Goal: Transaction & Acquisition: Download file/media

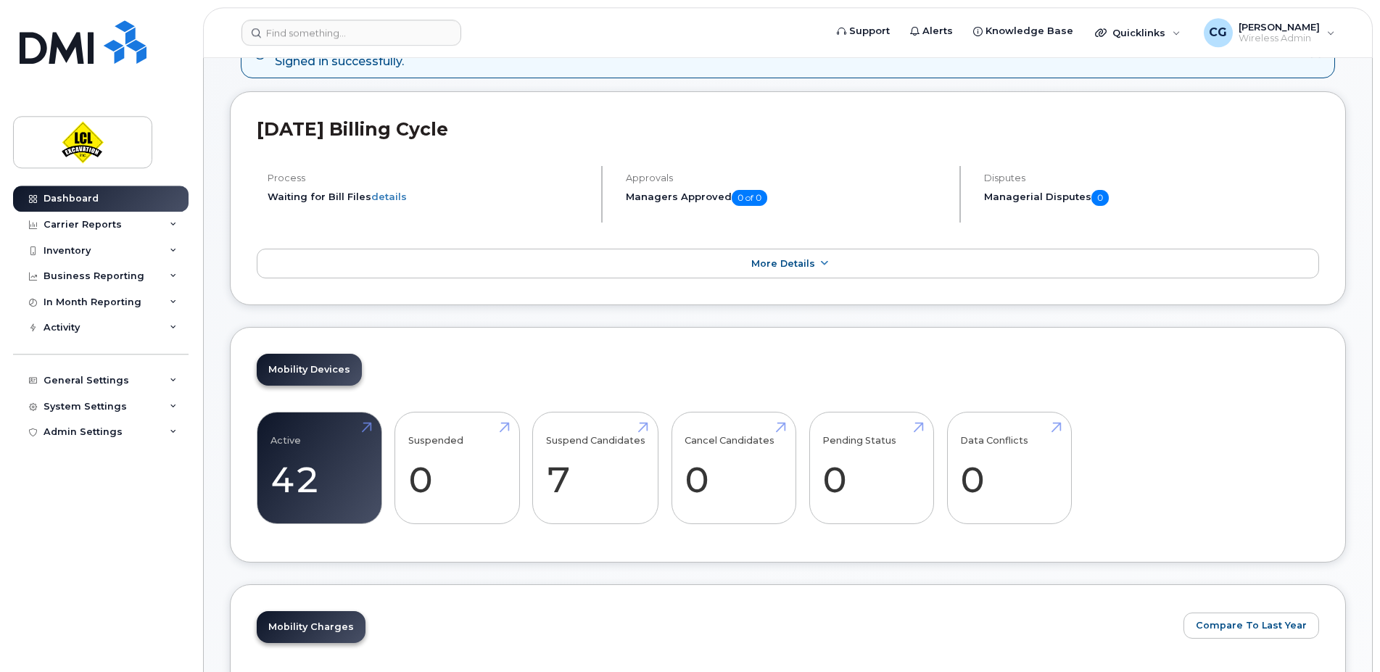
scroll to position [346, 0]
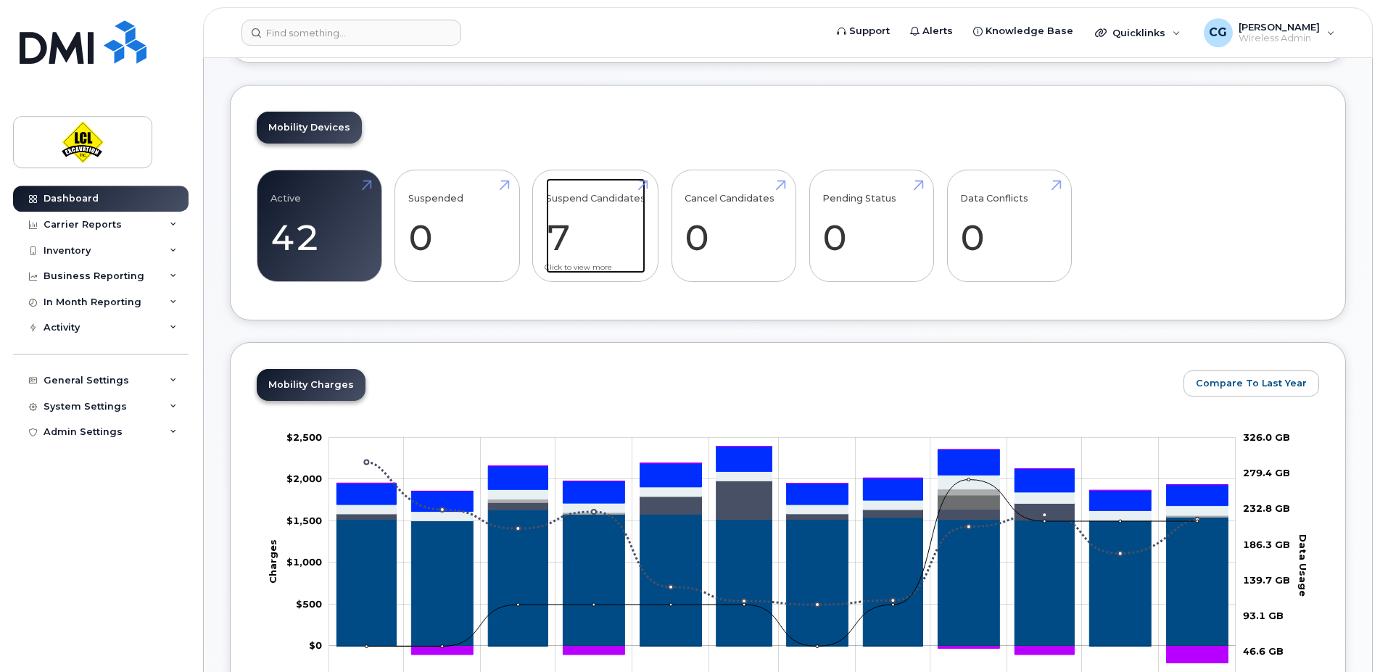
click at [580, 225] on link "Suspend Candidates 7" at bounding box center [595, 226] width 99 height 96
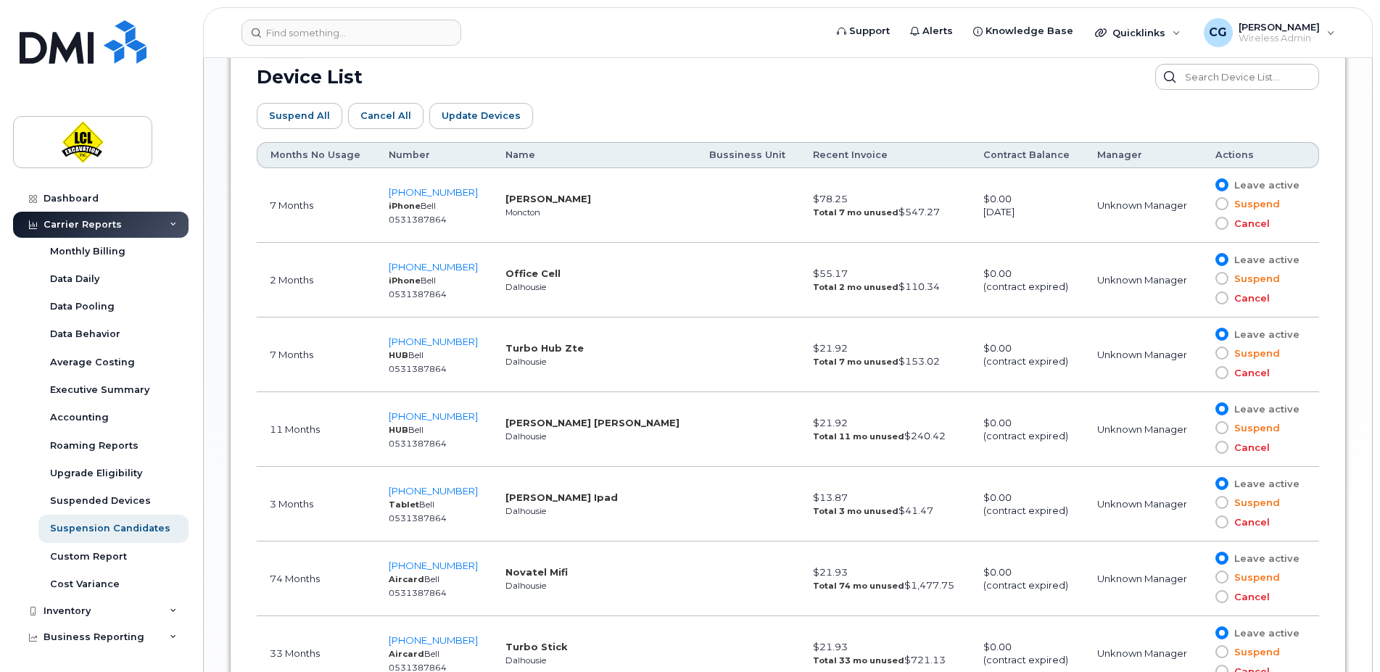
scroll to position [836, 0]
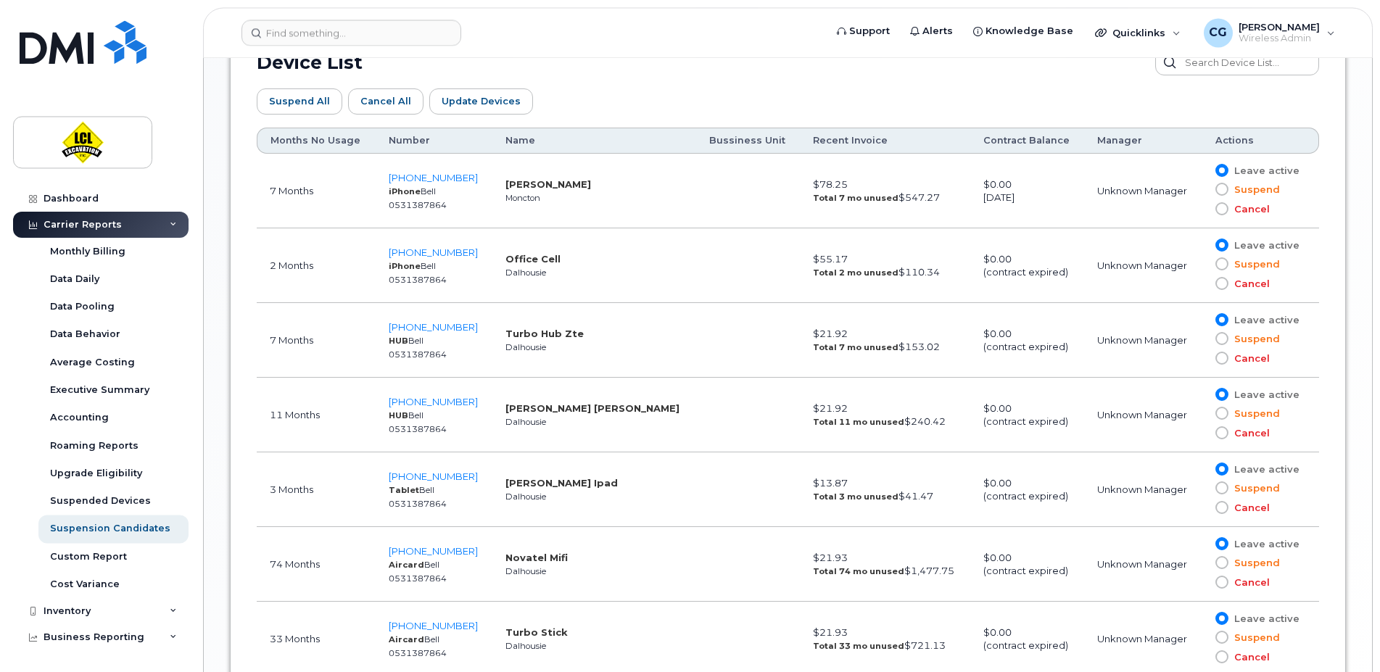
click at [1217, 208] on span at bounding box center [1222, 208] width 13 height 13
click at [1201, 209] on input "Cancel" at bounding box center [1201, 209] width 0 height 0
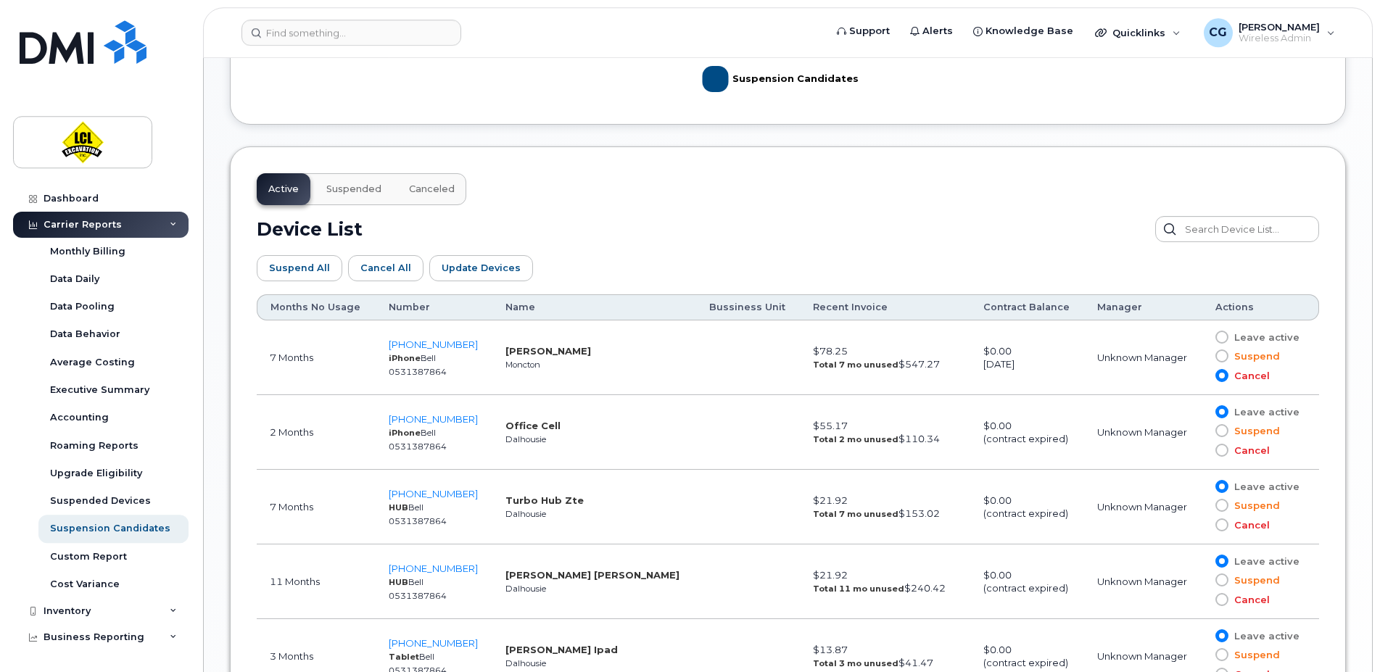
scroll to position [677, 0]
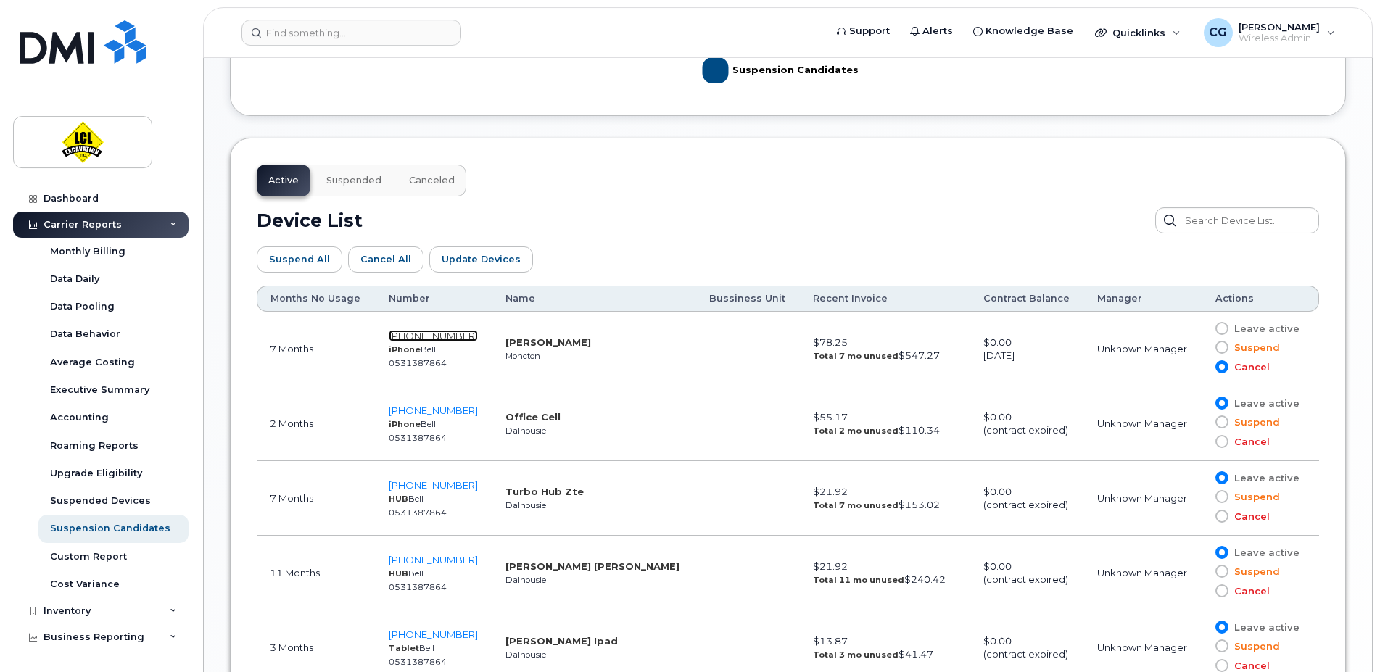
click at [422, 333] on span "506-269-7155" at bounding box center [433, 336] width 89 height 12
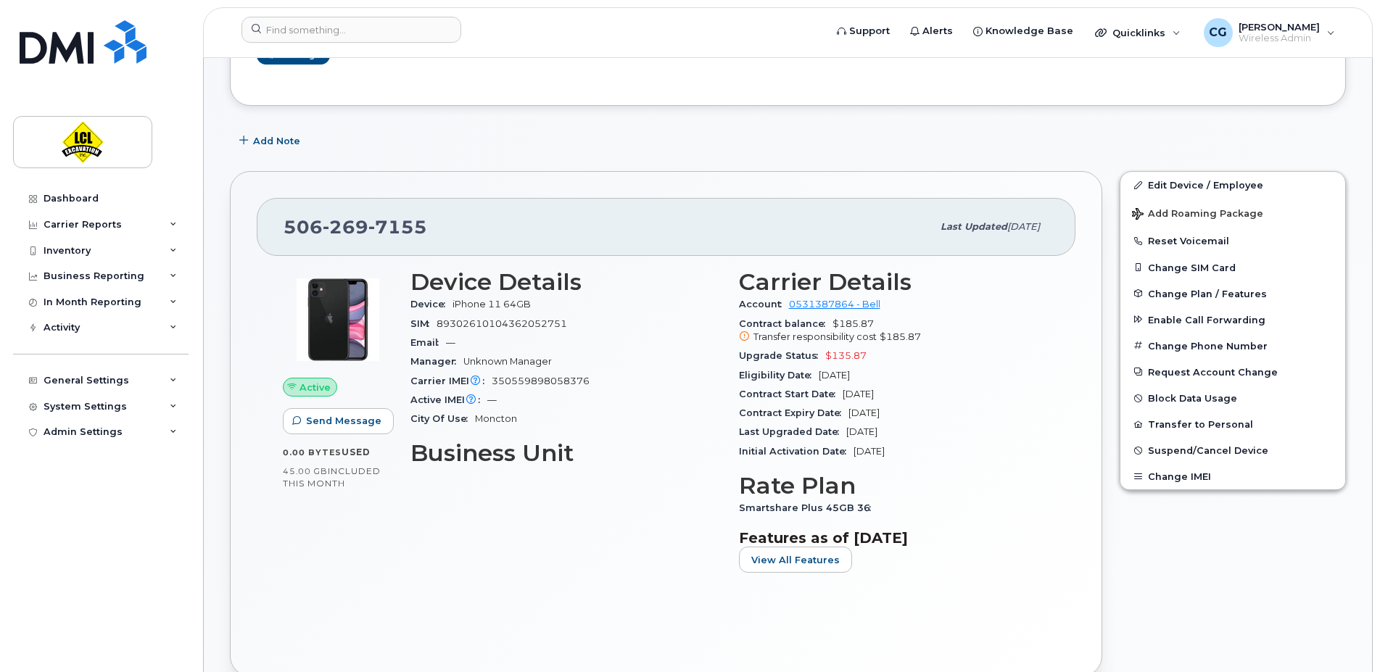
scroll to position [228, 0]
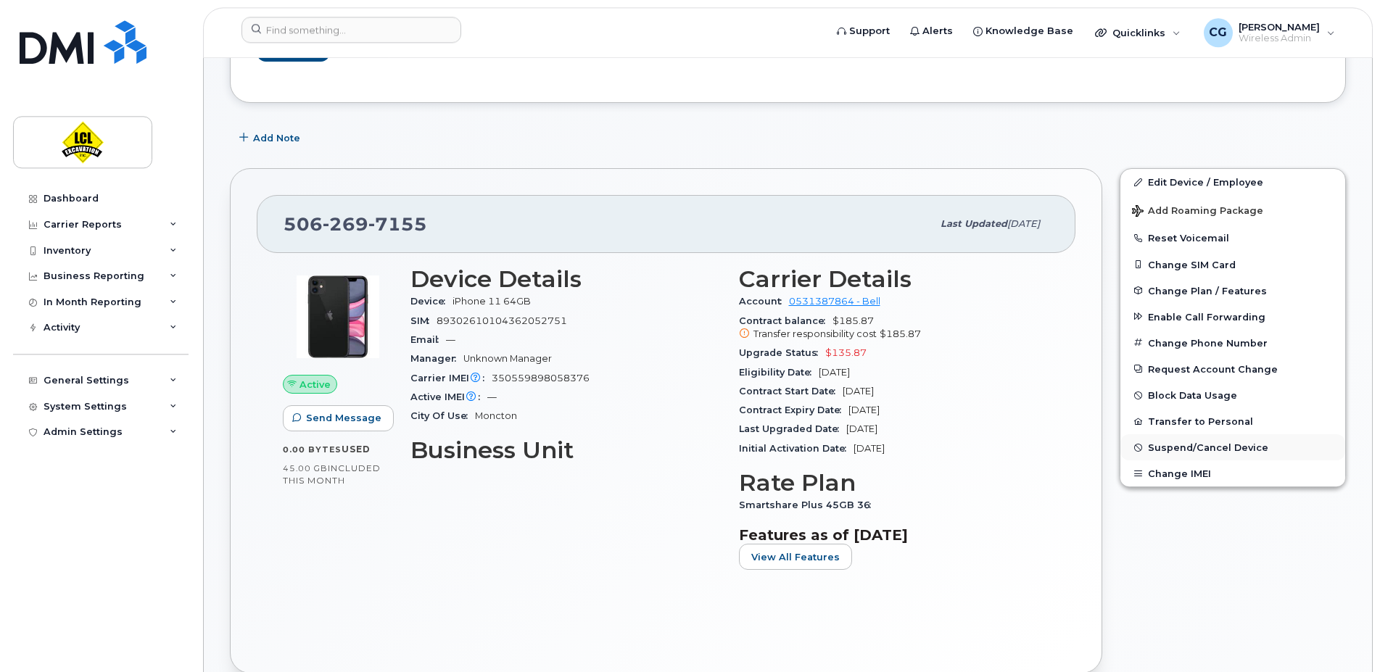
click at [1202, 449] on span "Suspend/Cancel Device" at bounding box center [1208, 447] width 120 height 11
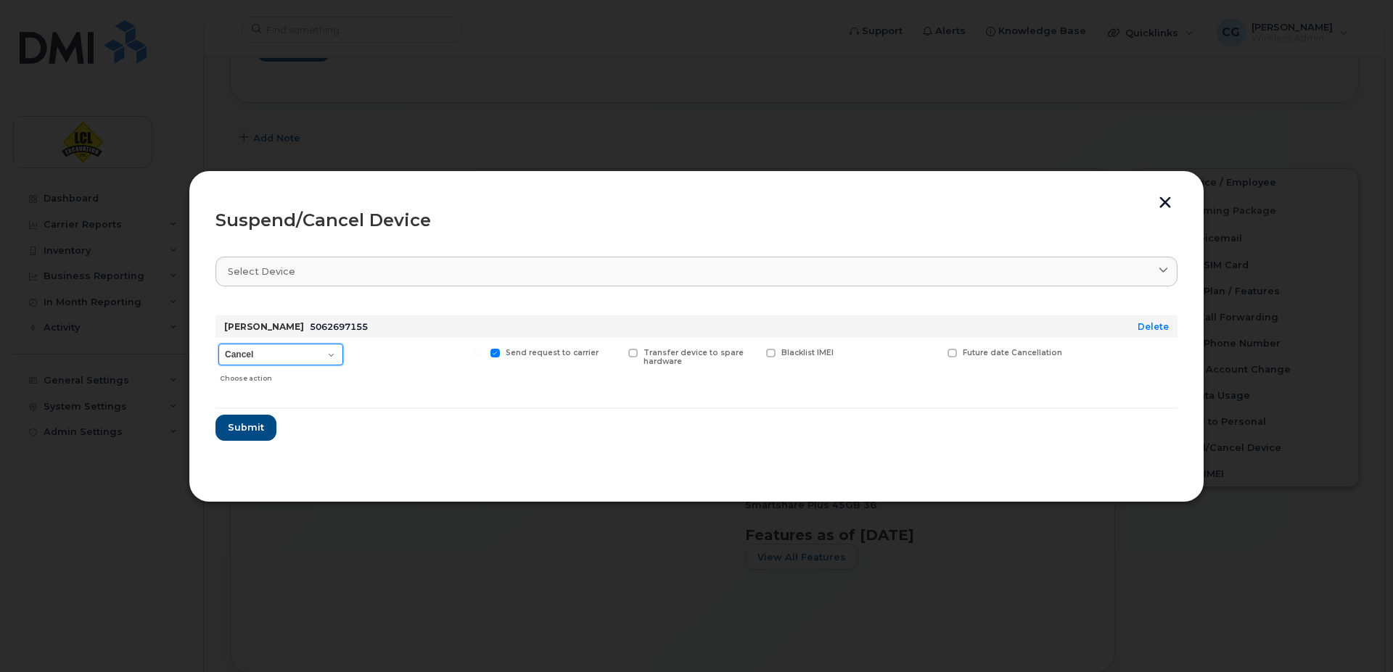
click at [218, 344] on select "Cancel Suspend - Extend Suspension Suspend - Reduced Rate Suspend - Full Rate S…" at bounding box center [280, 355] width 125 height 22
click option "Cancel" at bounding box center [0, 0] width 0 height 0
click at [239, 429] on span "Submit" at bounding box center [245, 428] width 36 height 14
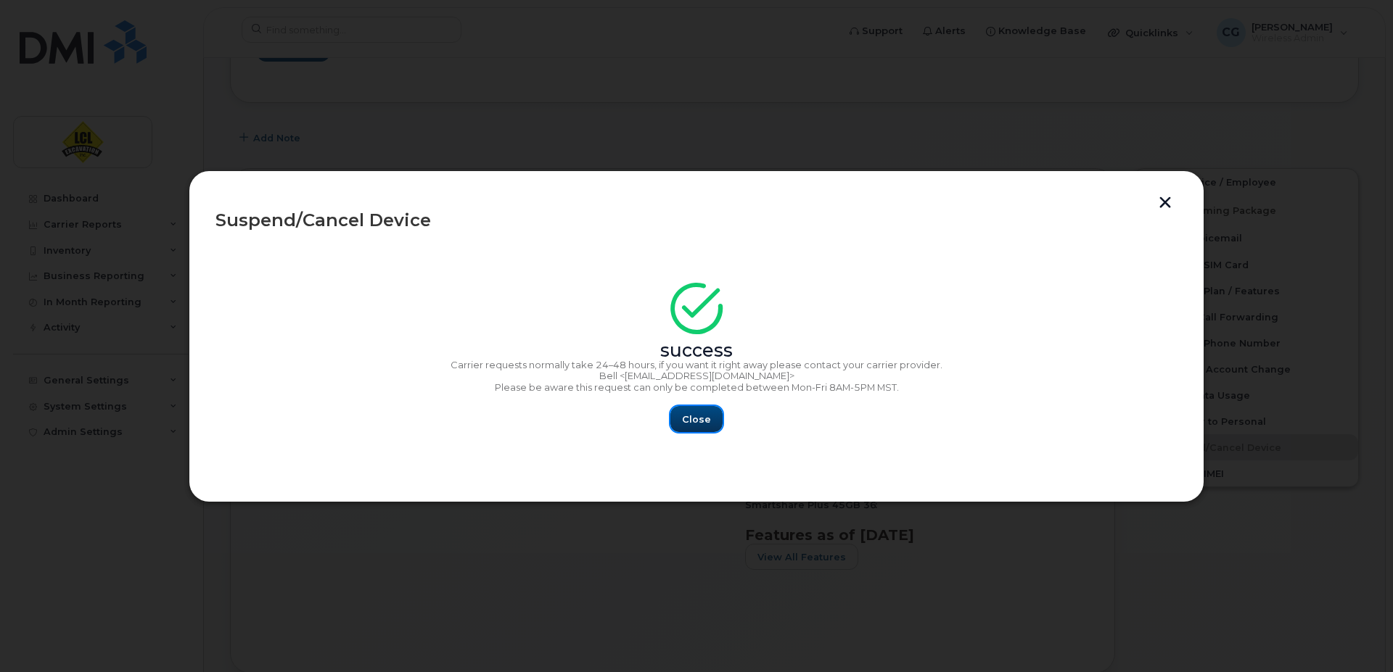
click at [698, 416] on span "Close" at bounding box center [696, 420] width 29 height 14
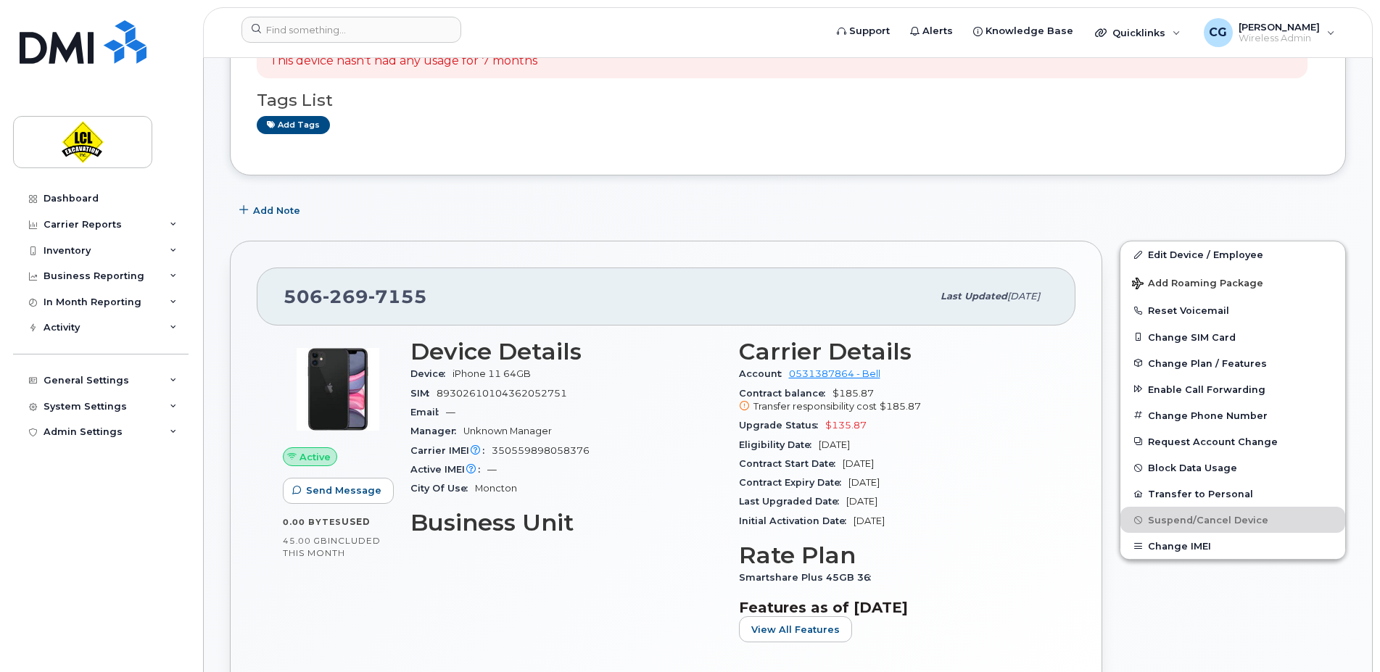
scroll to position [0, 0]
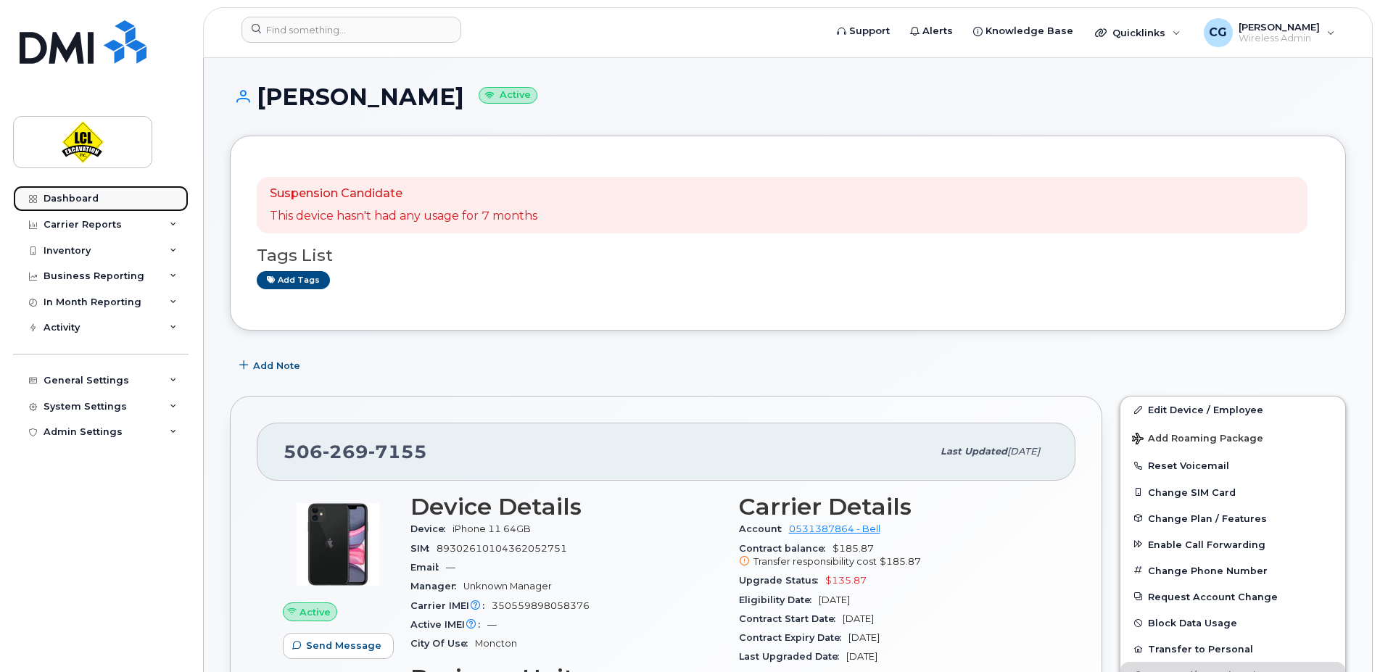
click at [58, 205] on link "Dashboard" at bounding box center [101, 199] width 176 height 26
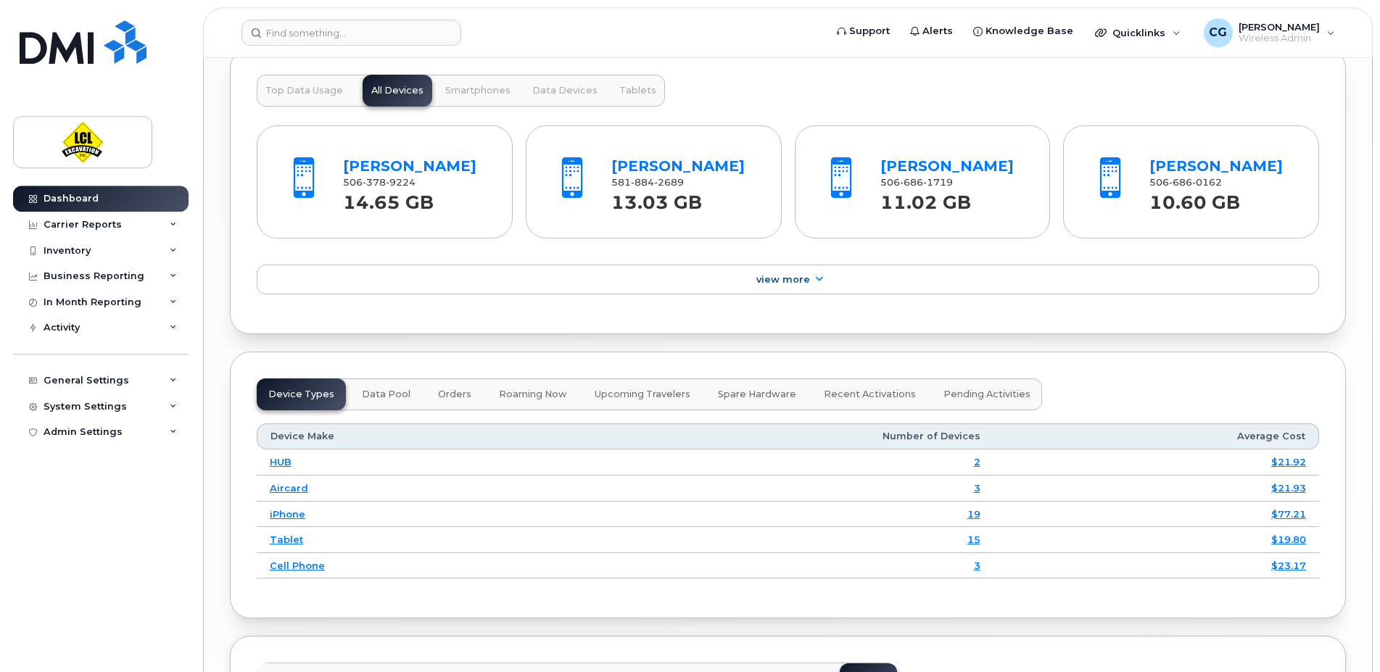
scroll to position [1438, 0]
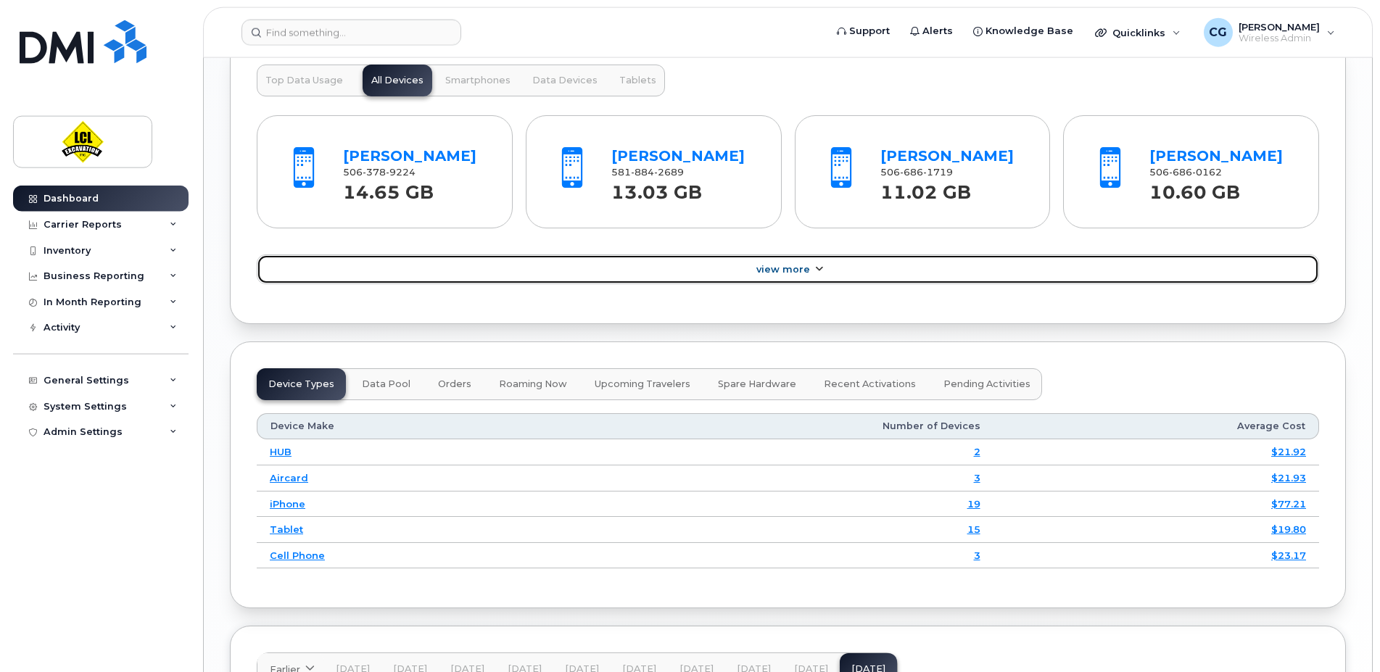
click at [782, 275] on span "View More" at bounding box center [784, 269] width 54 height 11
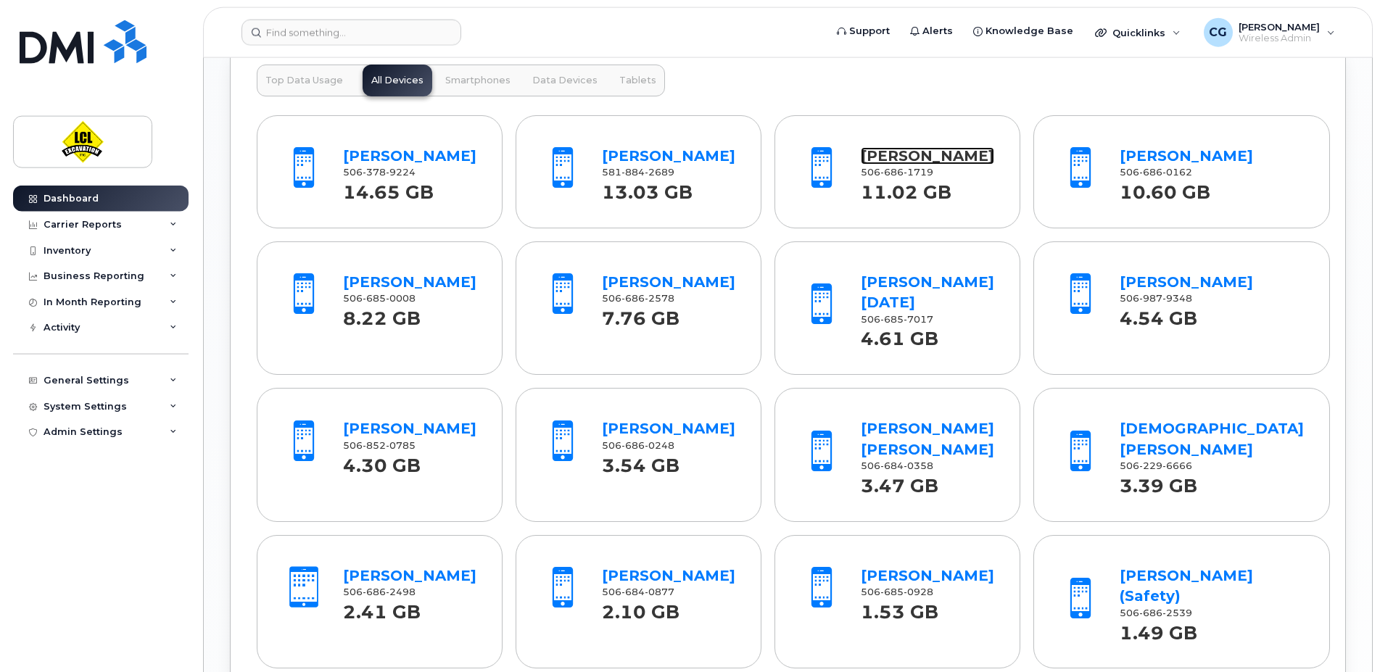
click at [905, 155] on link "David Cell" at bounding box center [927, 155] width 133 height 17
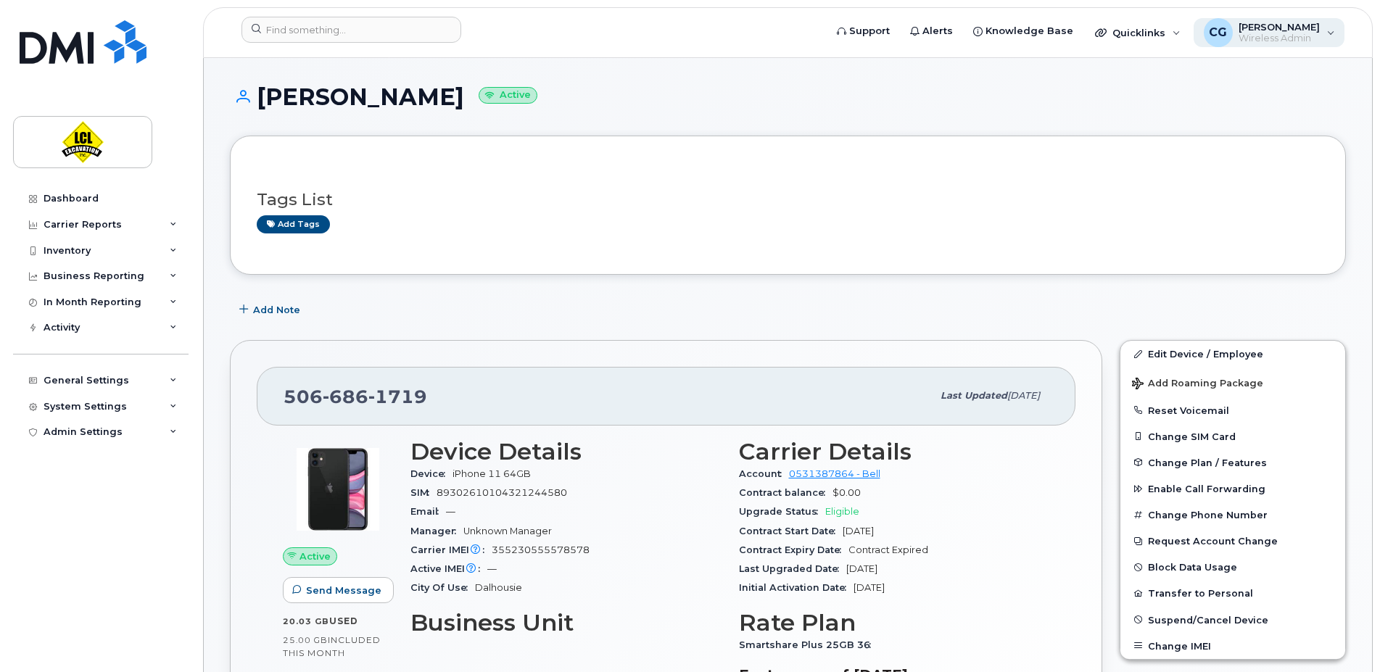
click at [1277, 28] on span "[PERSON_NAME]" at bounding box center [1279, 27] width 81 height 12
click at [1037, 161] on div "Tags List Add tags" at bounding box center [788, 205] width 1116 height 139
click at [67, 196] on div "Dashboard" at bounding box center [71, 199] width 55 height 12
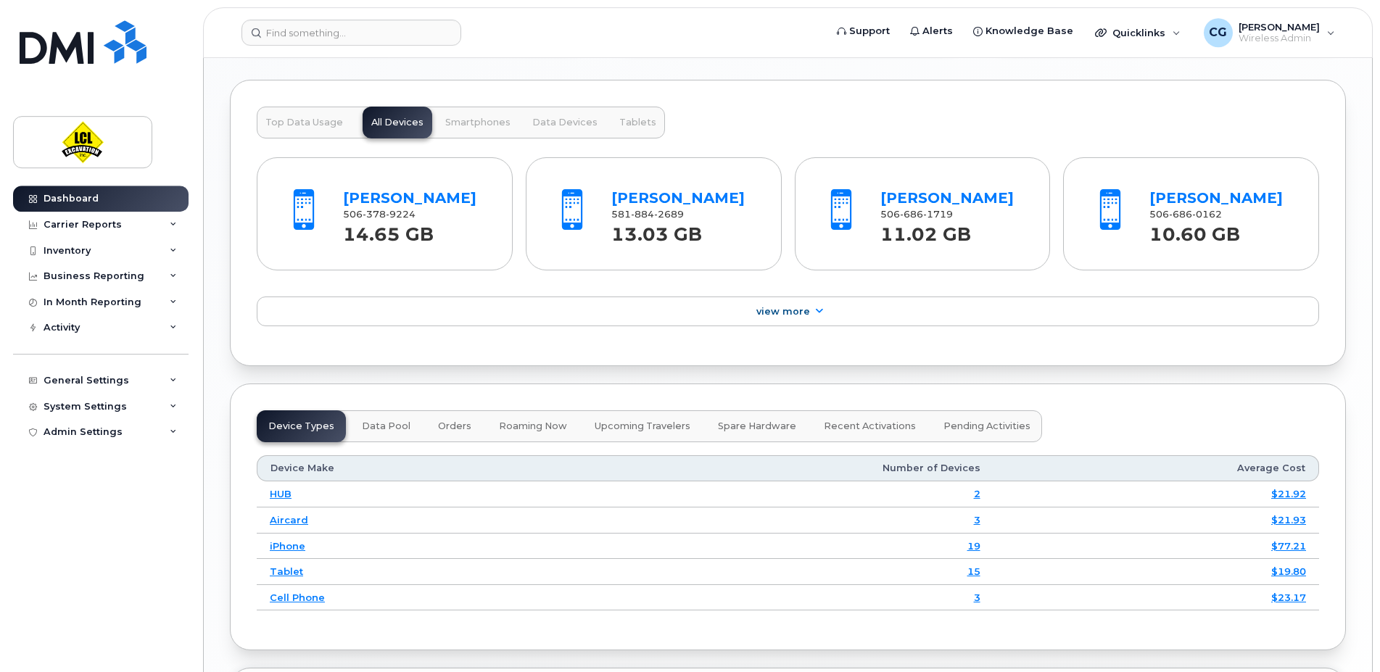
scroll to position [1401, 0]
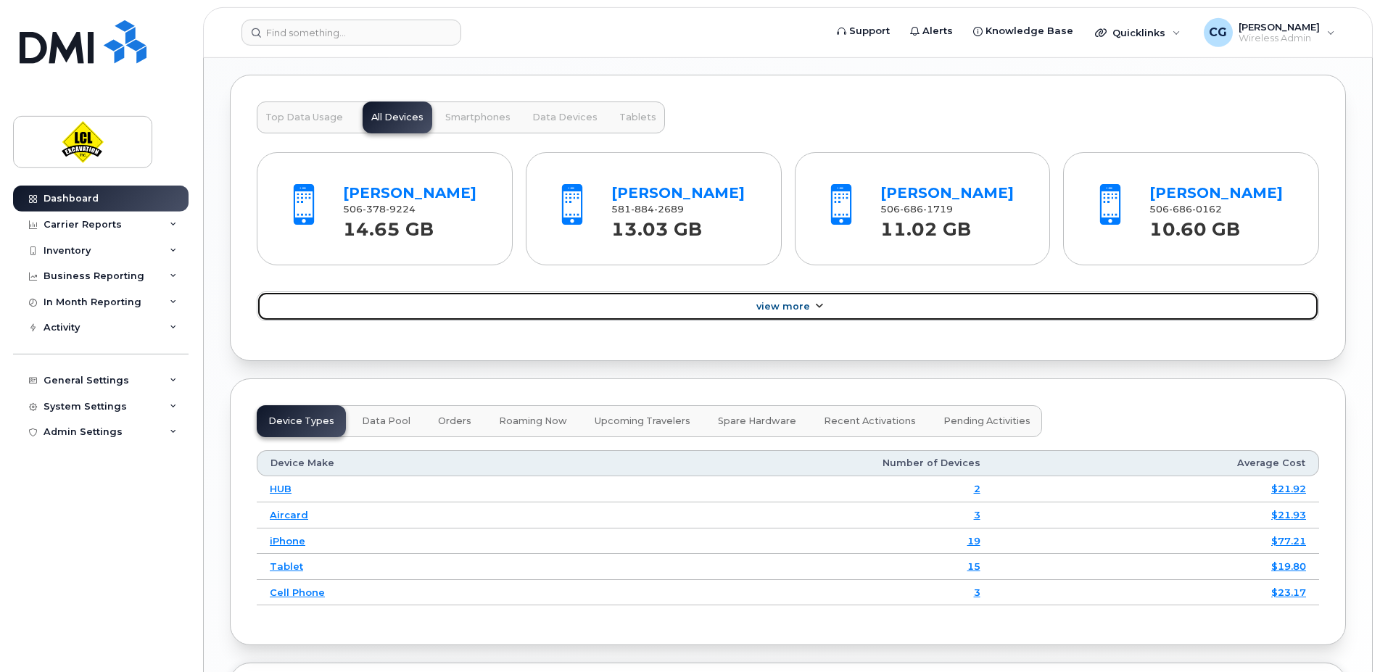
click at [771, 312] on span "View More" at bounding box center [784, 306] width 54 height 11
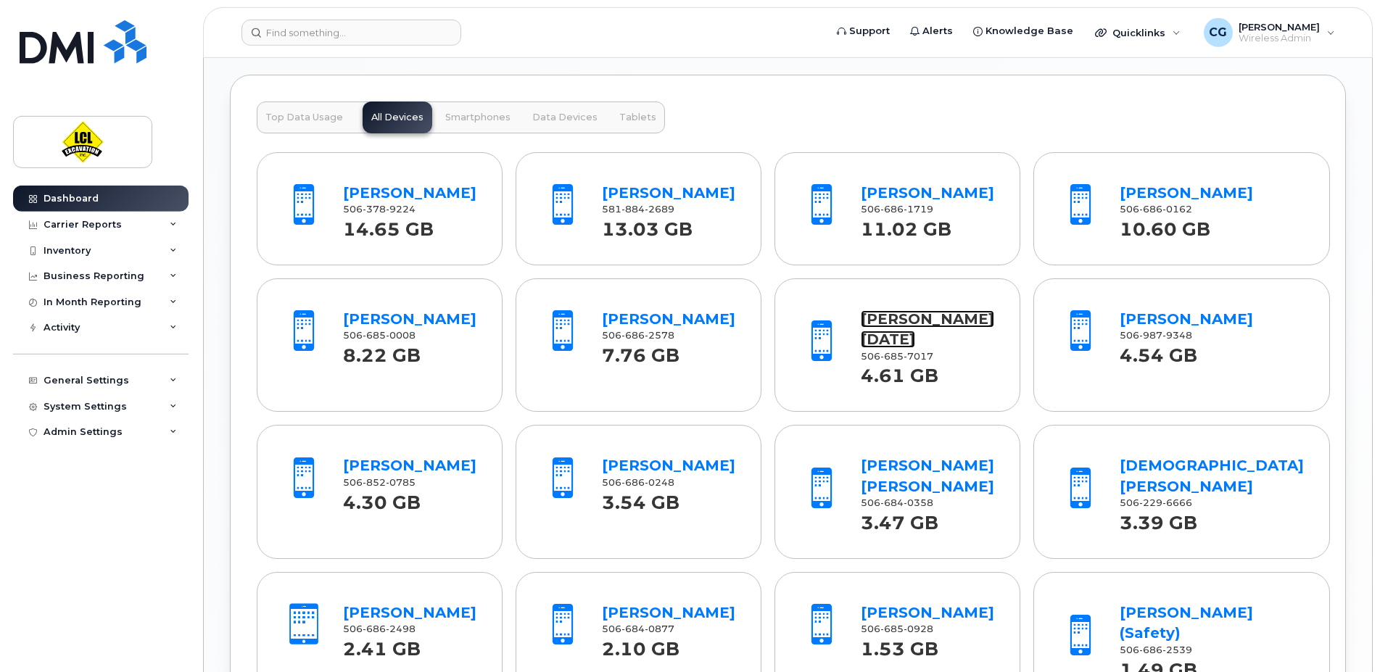
click at [912, 337] on link "[PERSON_NAME][DATE]" at bounding box center [927, 329] width 133 height 38
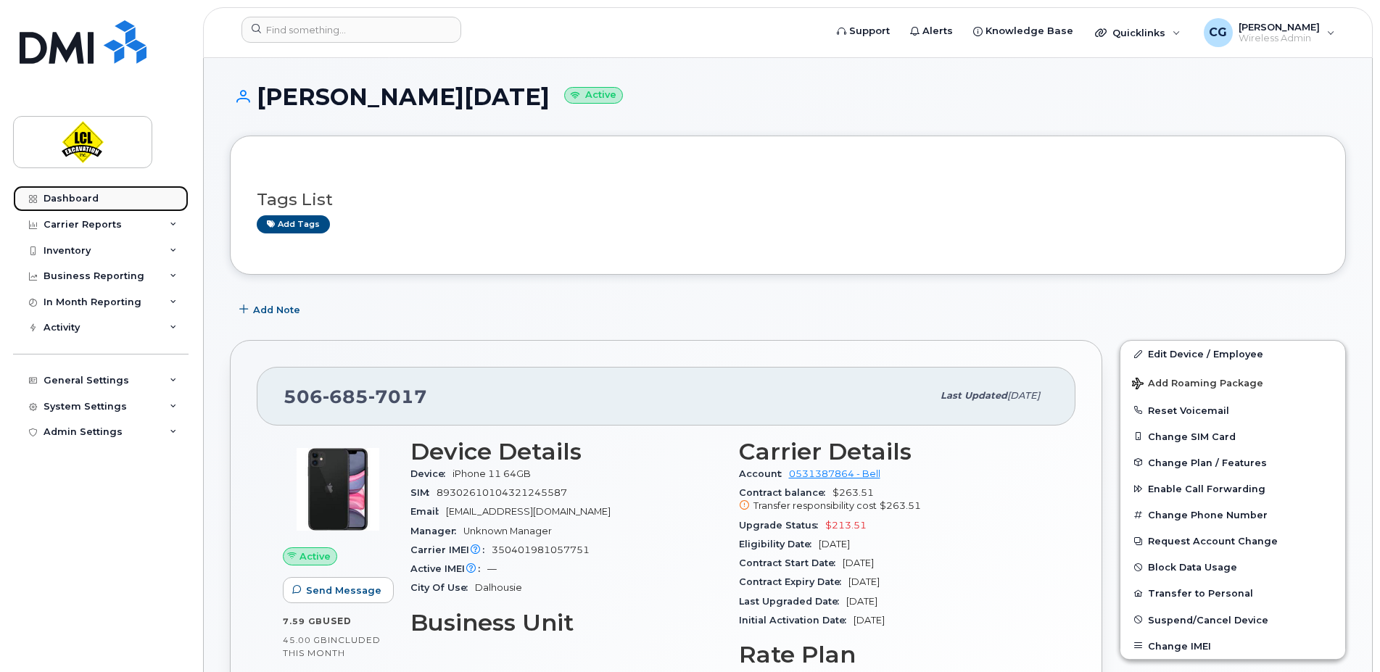
click at [62, 199] on div "Dashboard" at bounding box center [71, 199] width 55 height 12
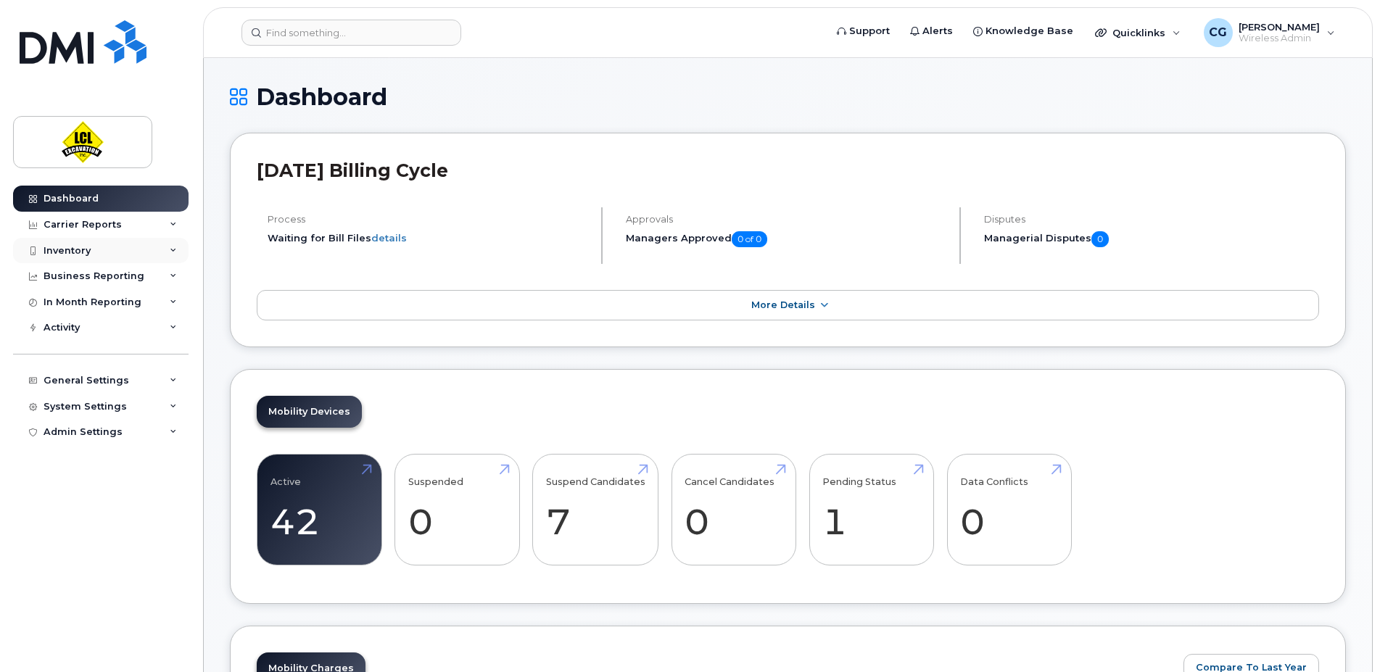
click at [94, 248] on div "Inventory" at bounding box center [101, 251] width 176 height 26
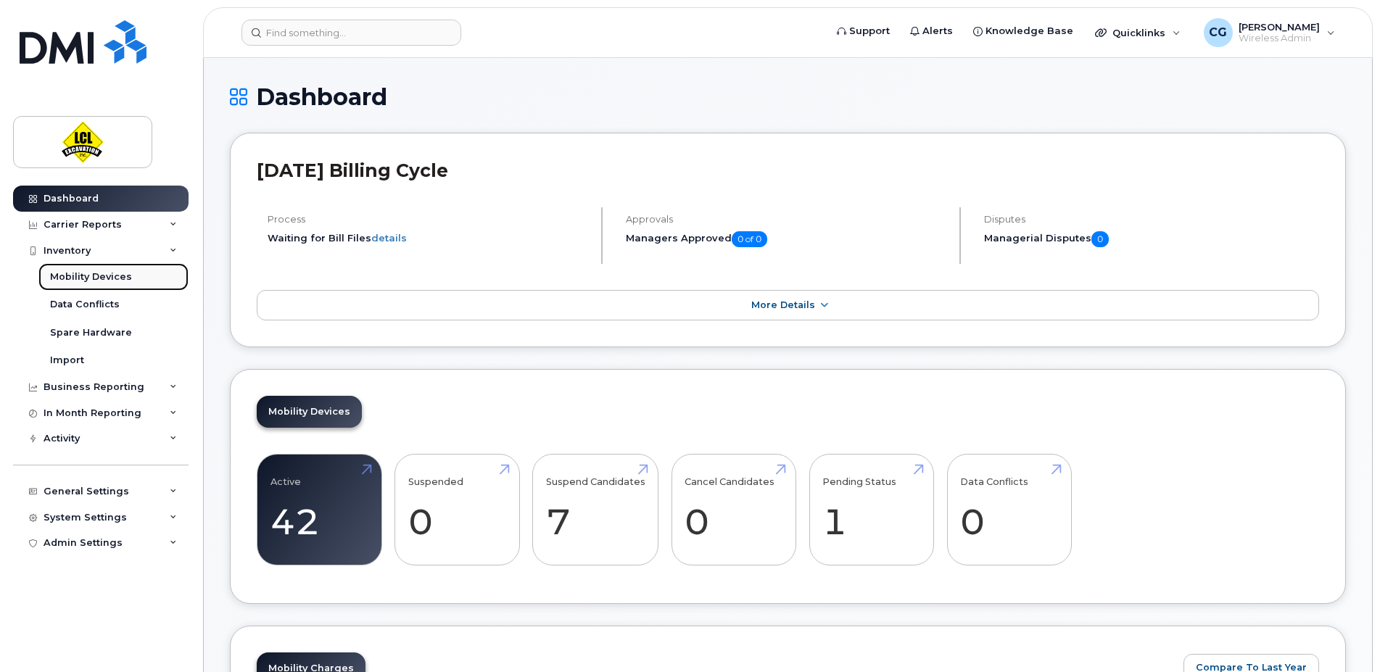
click at [86, 281] on div "Mobility Devices" at bounding box center [91, 277] width 82 height 13
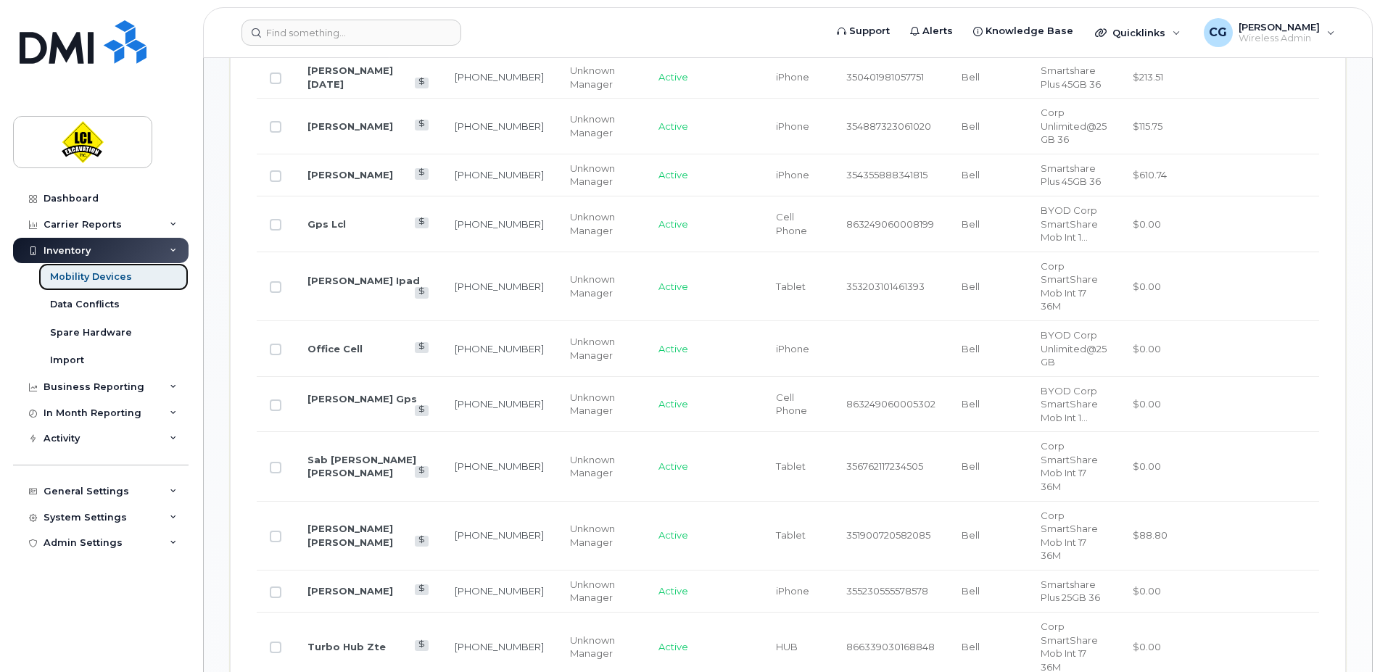
scroll to position [1194, 0]
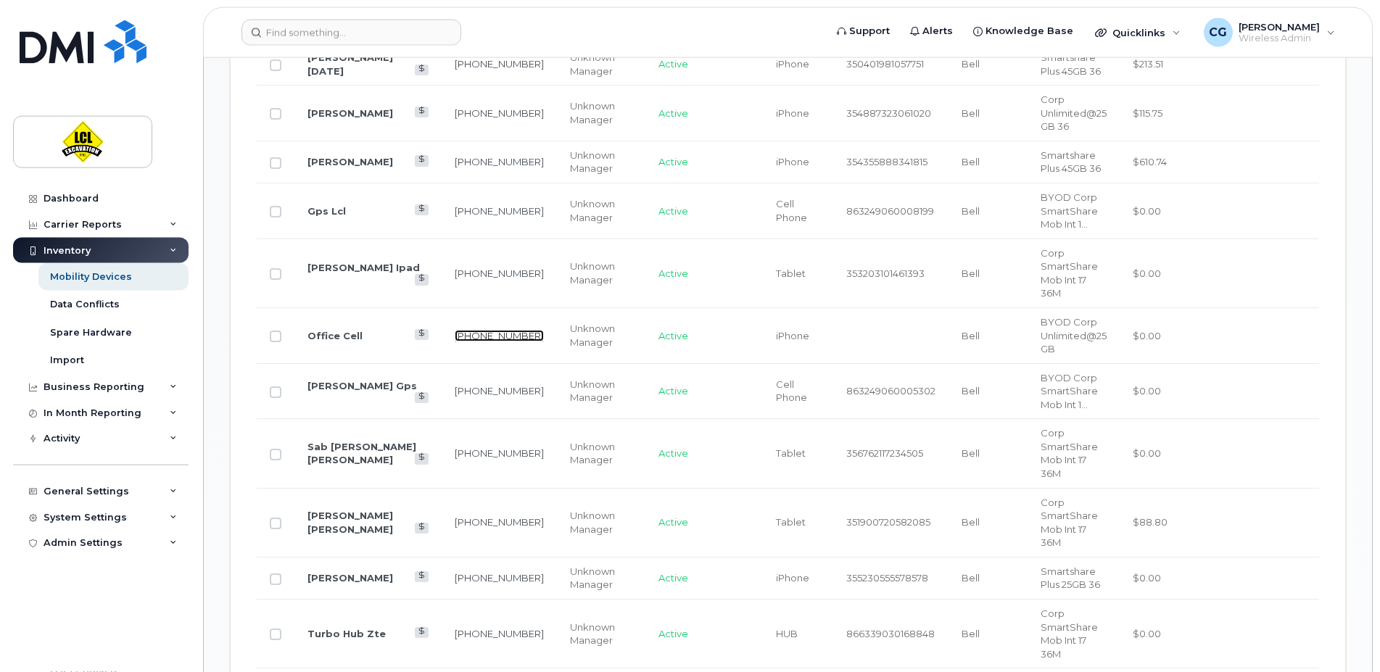
click at [455, 330] on link "506-686-1393" at bounding box center [499, 336] width 89 height 12
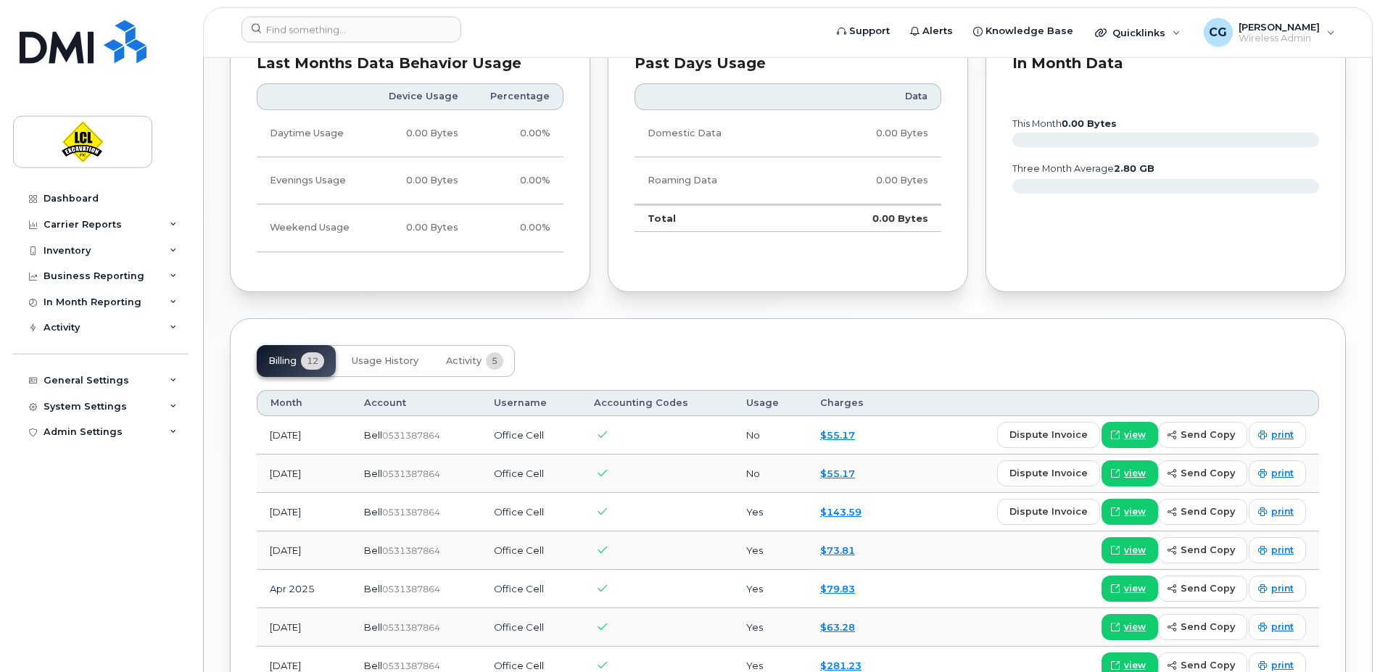
scroll to position [859, 0]
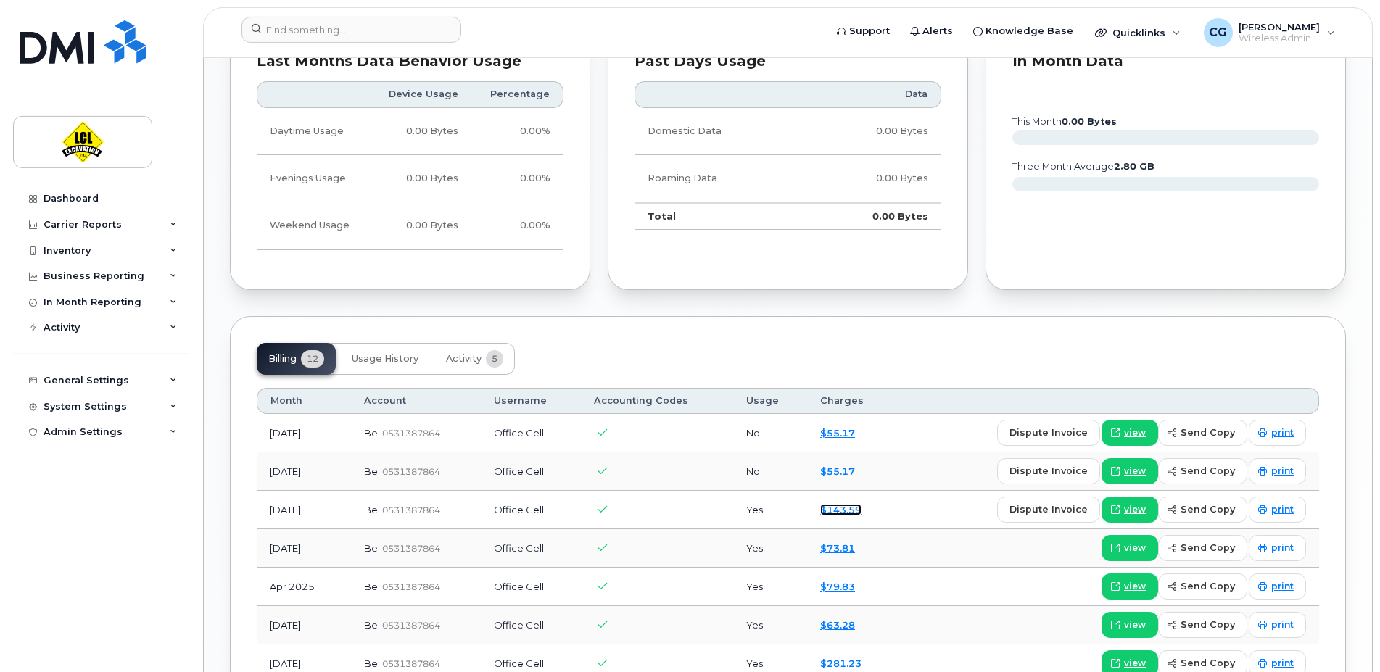
click at [840, 509] on link "$143.59" at bounding box center [840, 510] width 41 height 12
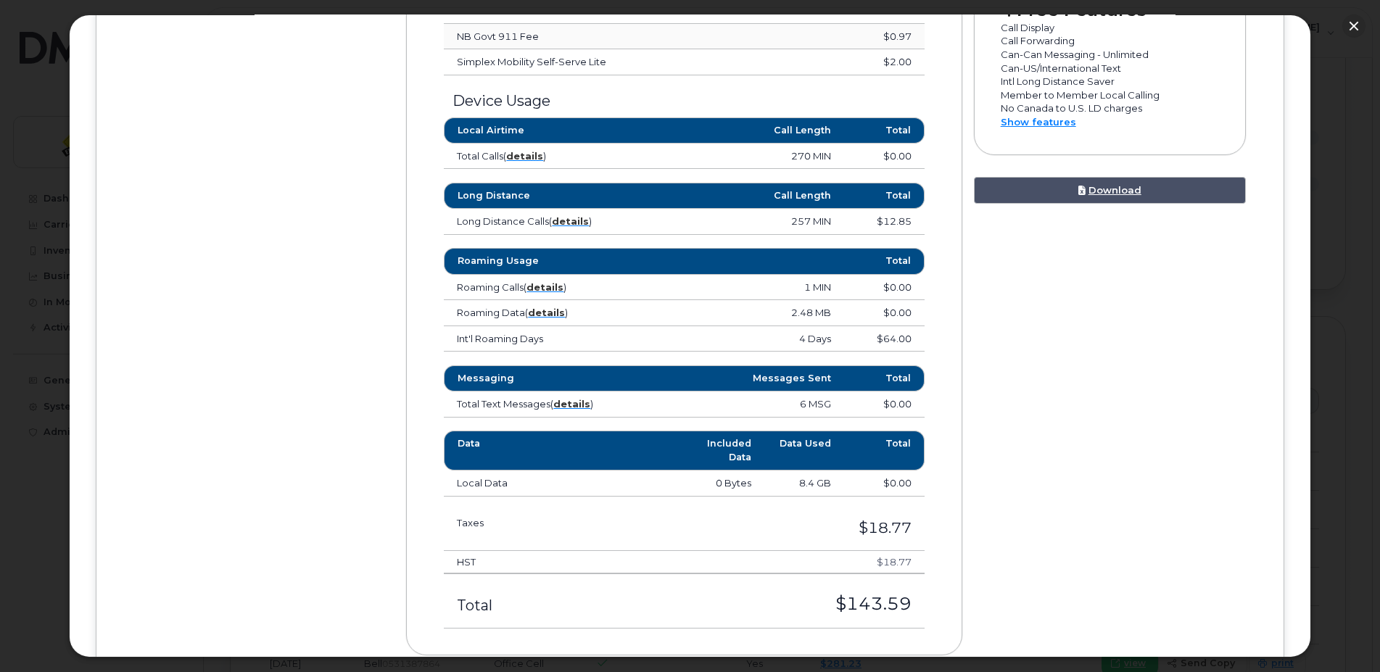
scroll to position [746, 0]
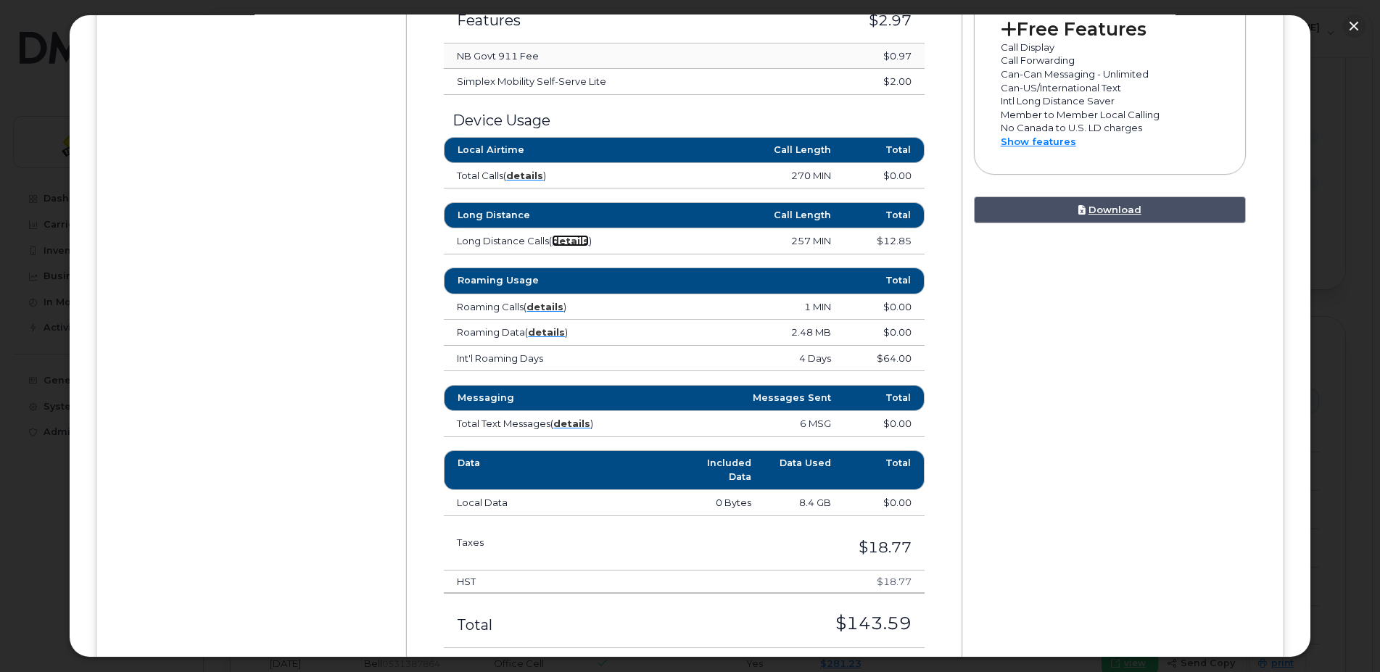
click at [572, 242] on strong "details" at bounding box center [570, 241] width 37 height 12
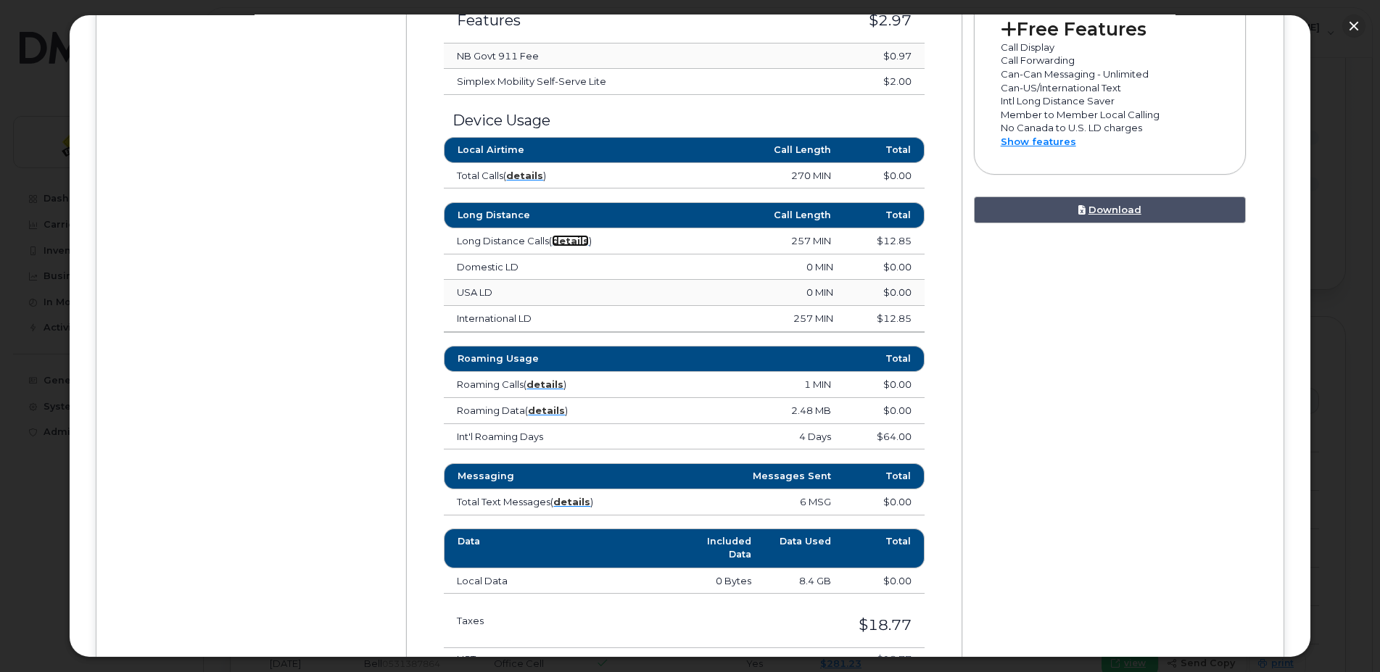
click at [576, 244] on strong "details" at bounding box center [570, 241] width 37 height 12
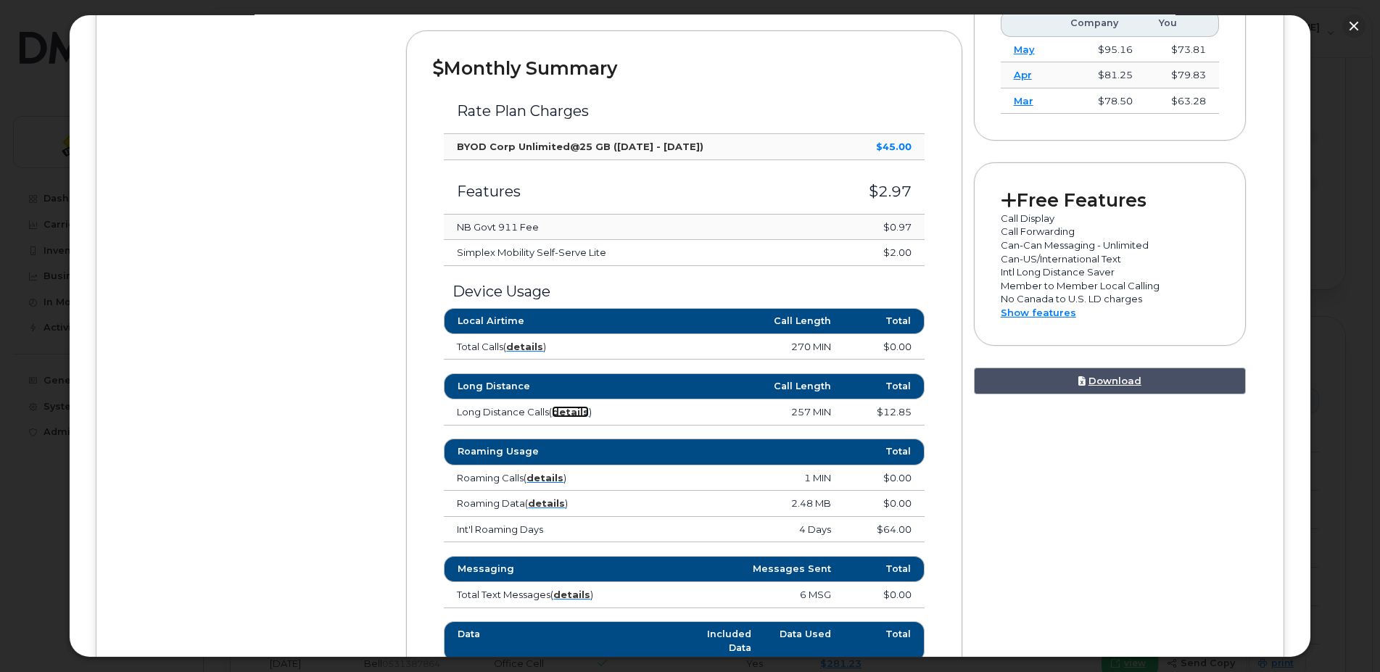
scroll to position [580, 0]
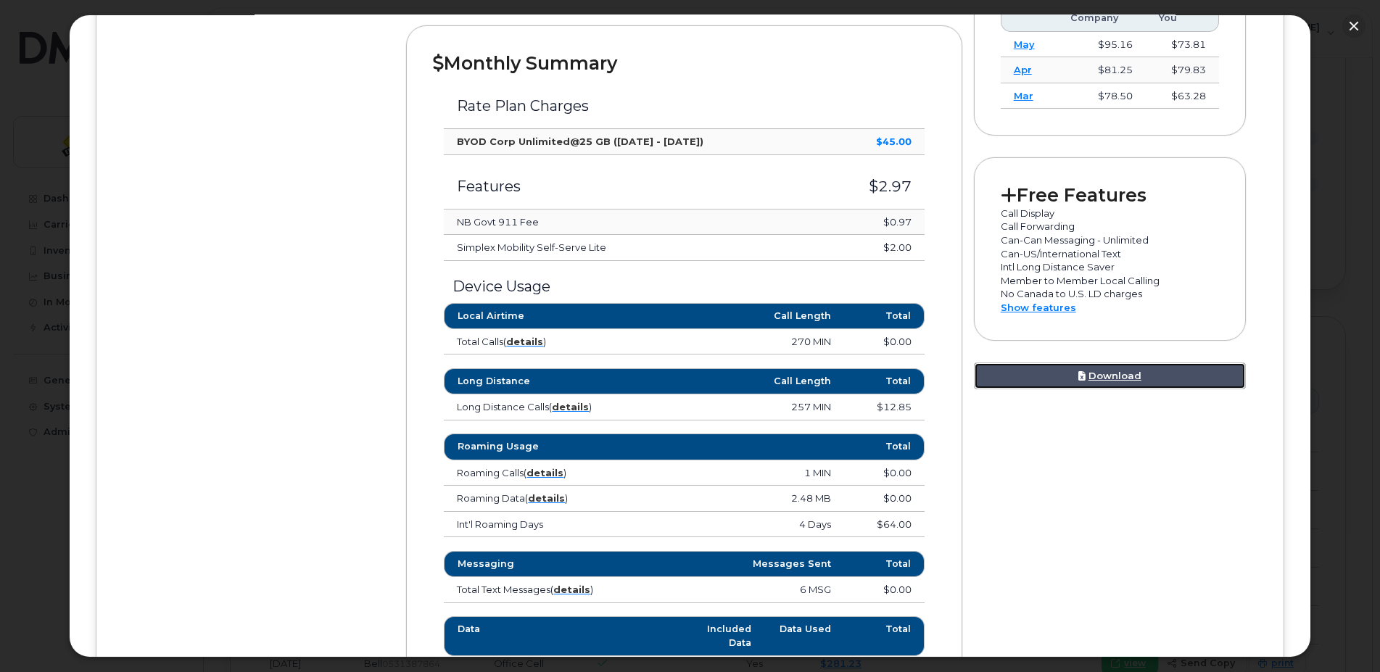
click at [1123, 383] on link "Download" at bounding box center [1110, 376] width 272 height 27
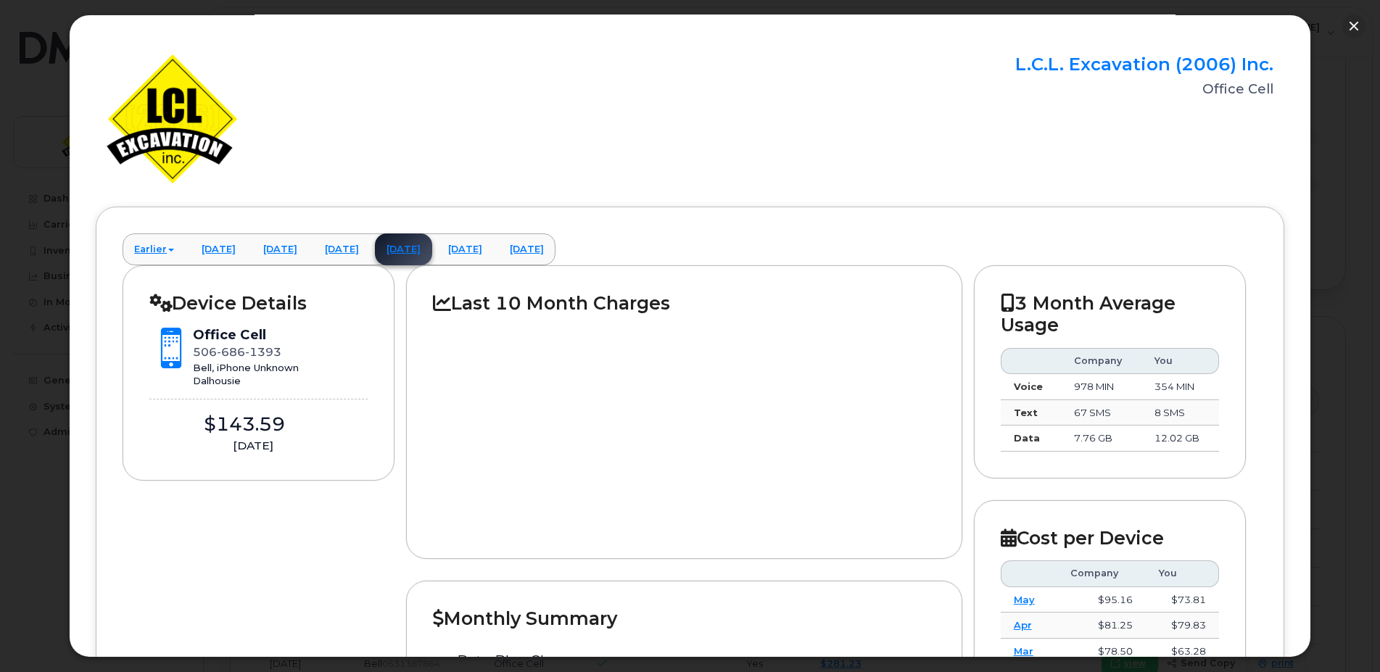
scroll to position [0, 0]
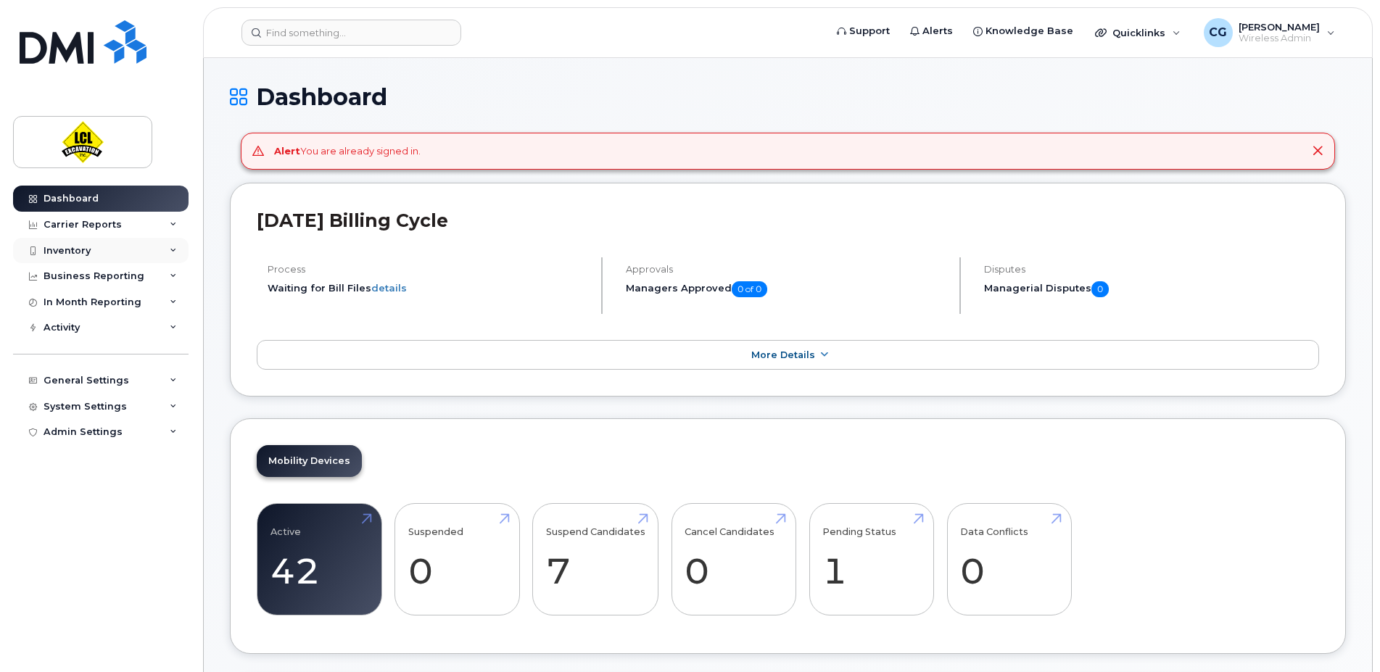
click at [70, 252] on div "Inventory" at bounding box center [67, 251] width 47 height 12
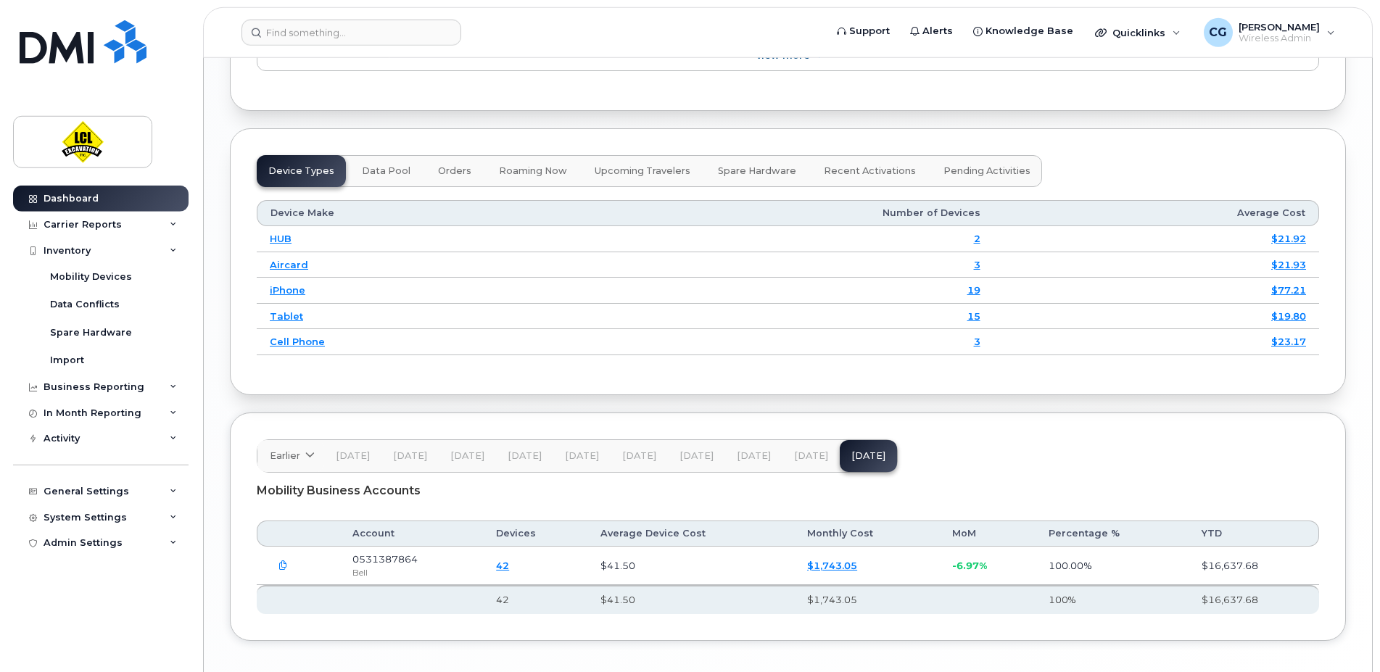
scroll to position [1682, 0]
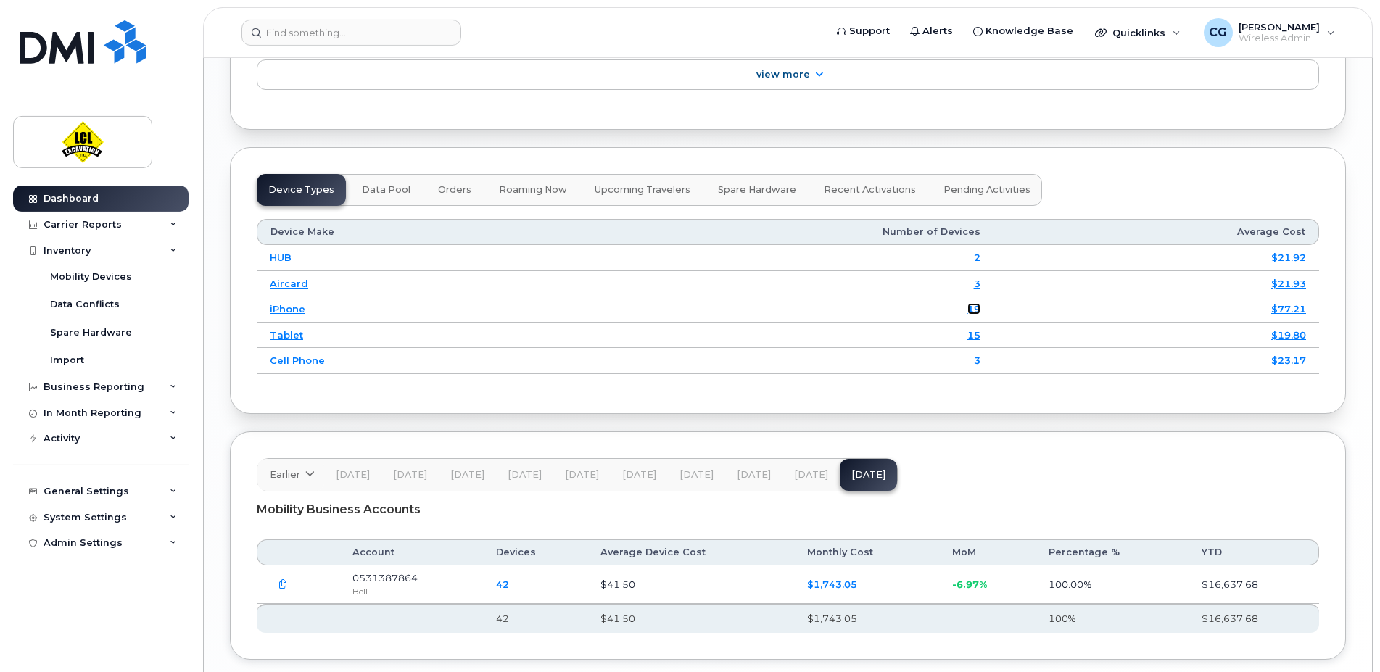
click at [971, 315] on link "19" at bounding box center [974, 309] width 13 height 12
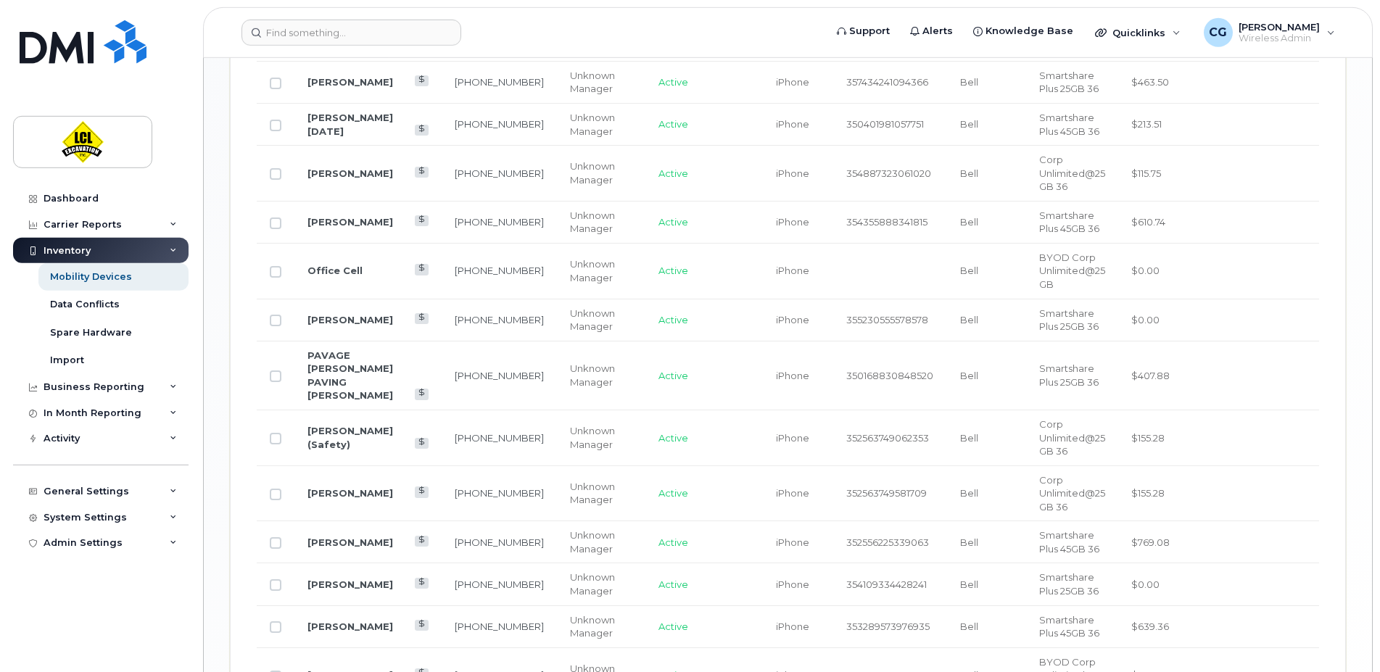
scroll to position [1085, 0]
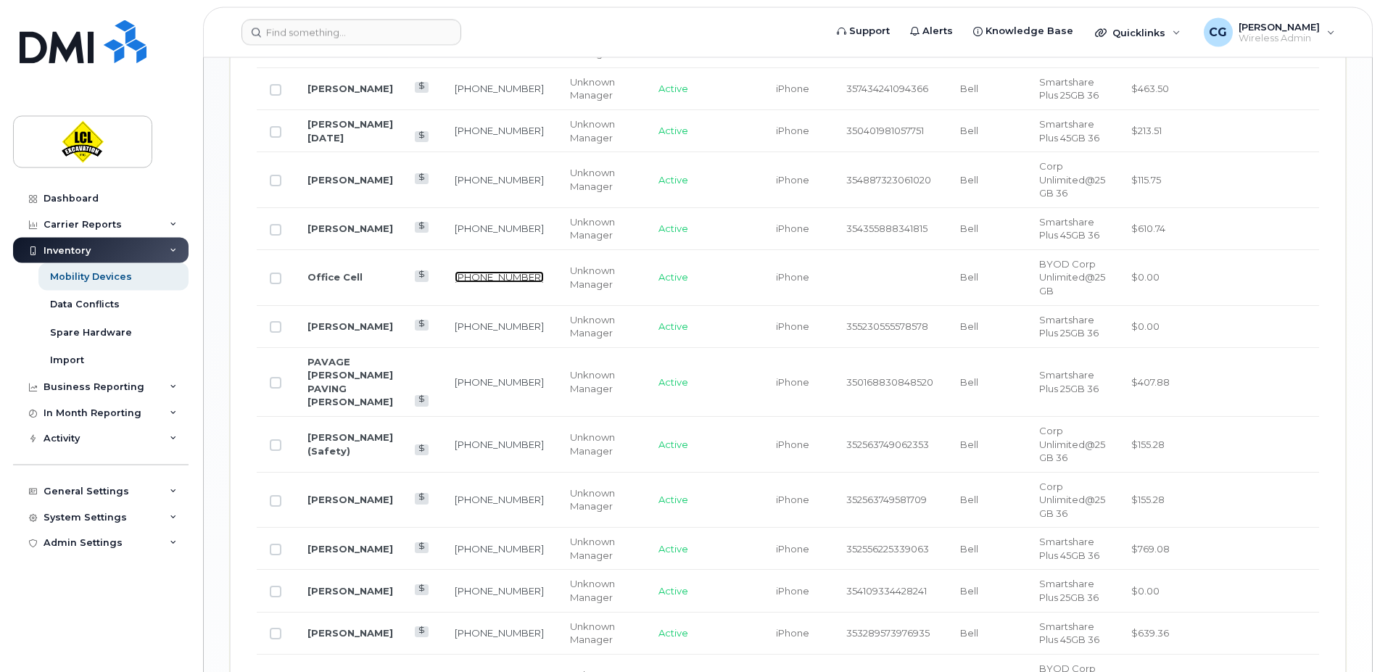
click at [455, 276] on link "[PHONE_NUMBER]" at bounding box center [499, 277] width 89 height 12
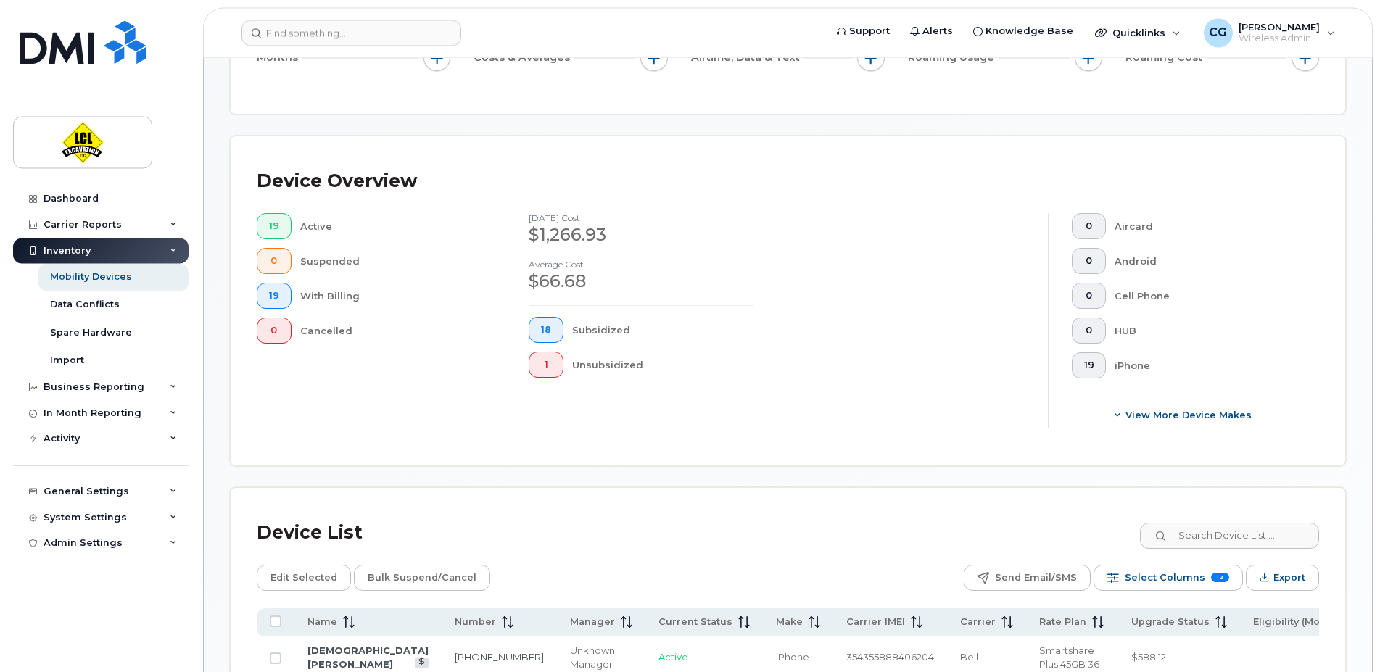
scroll to position [0, 0]
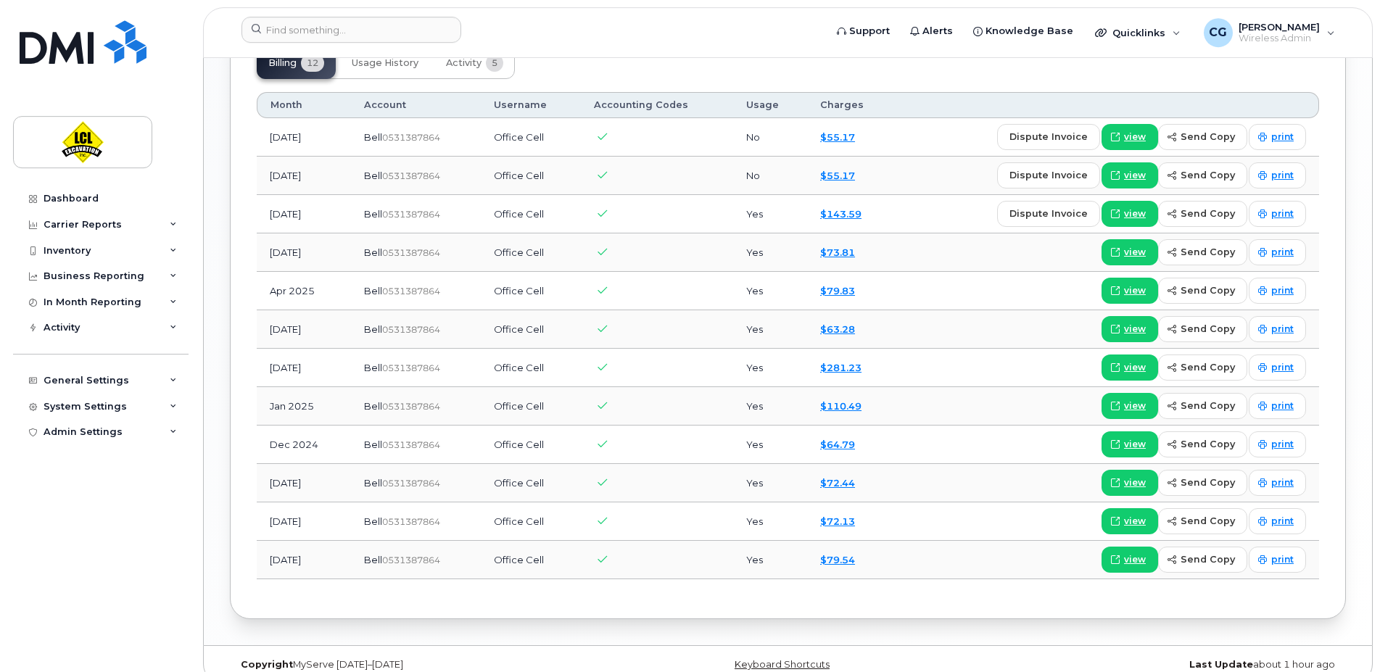
scroll to position [1158, 0]
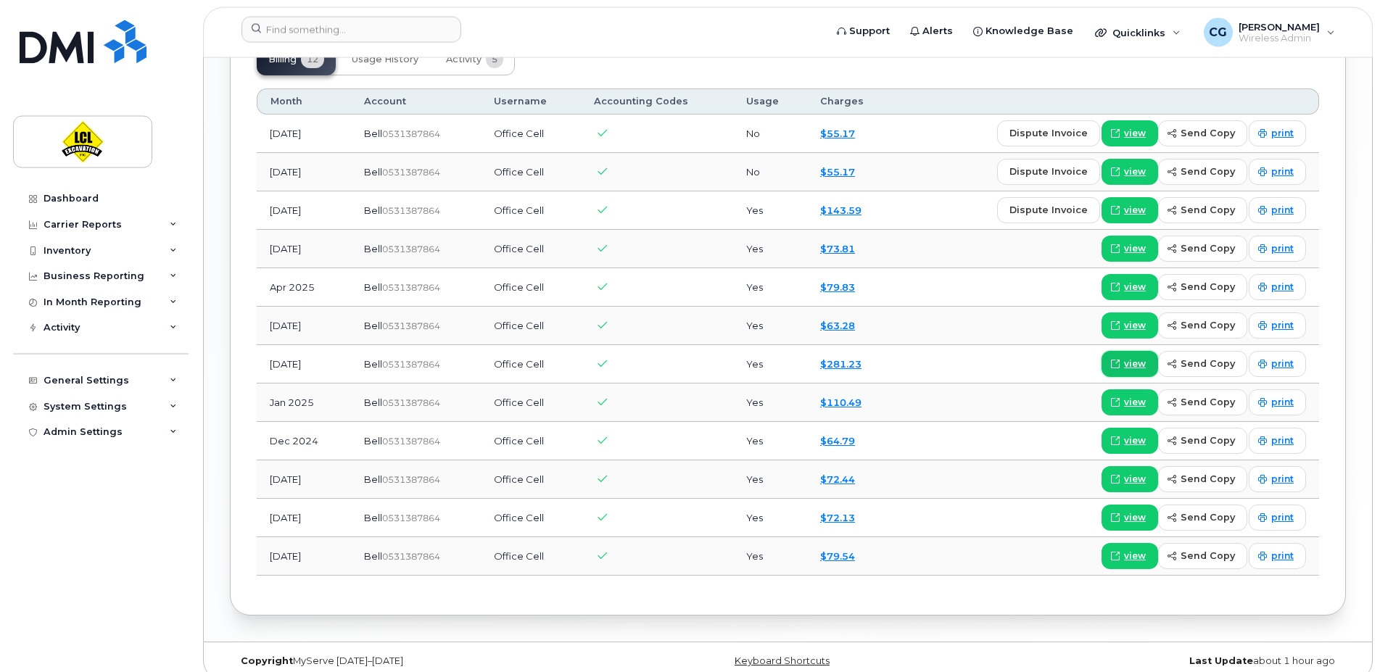
click at [1132, 359] on span "view" at bounding box center [1135, 364] width 22 height 13
click at [844, 403] on link "$110.49" at bounding box center [840, 403] width 41 height 12
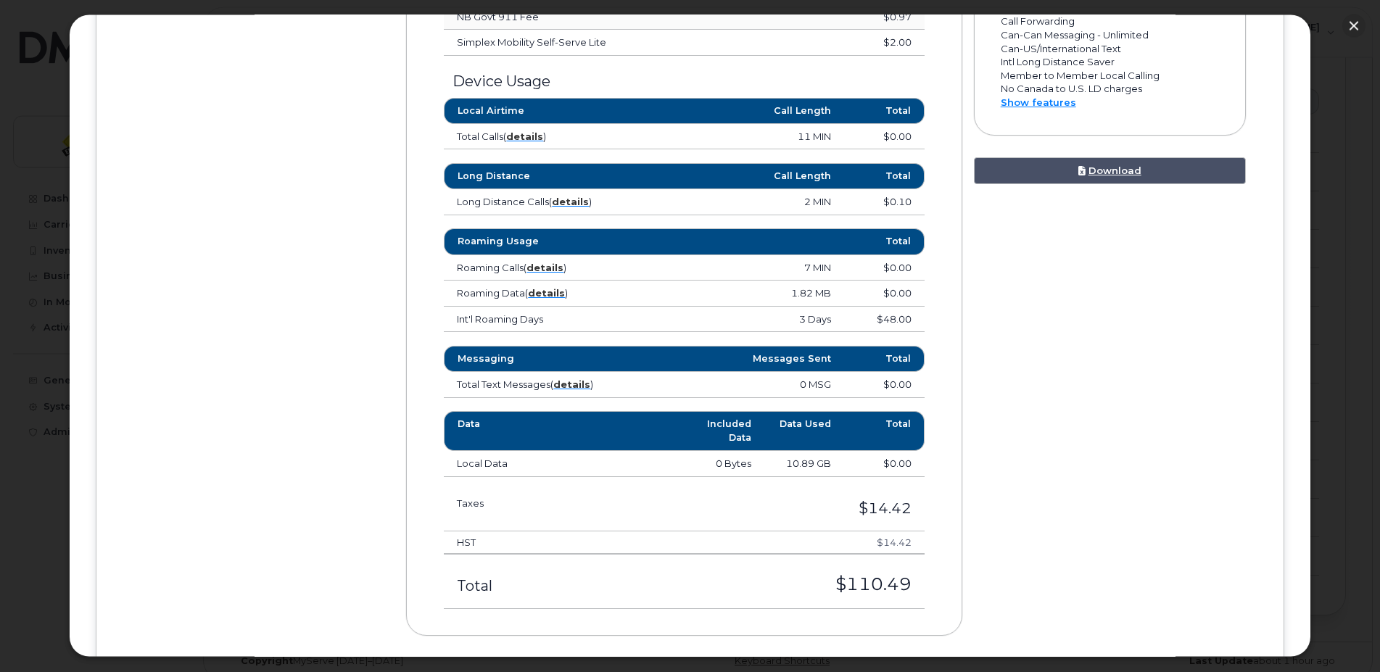
scroll to position [794, 0]
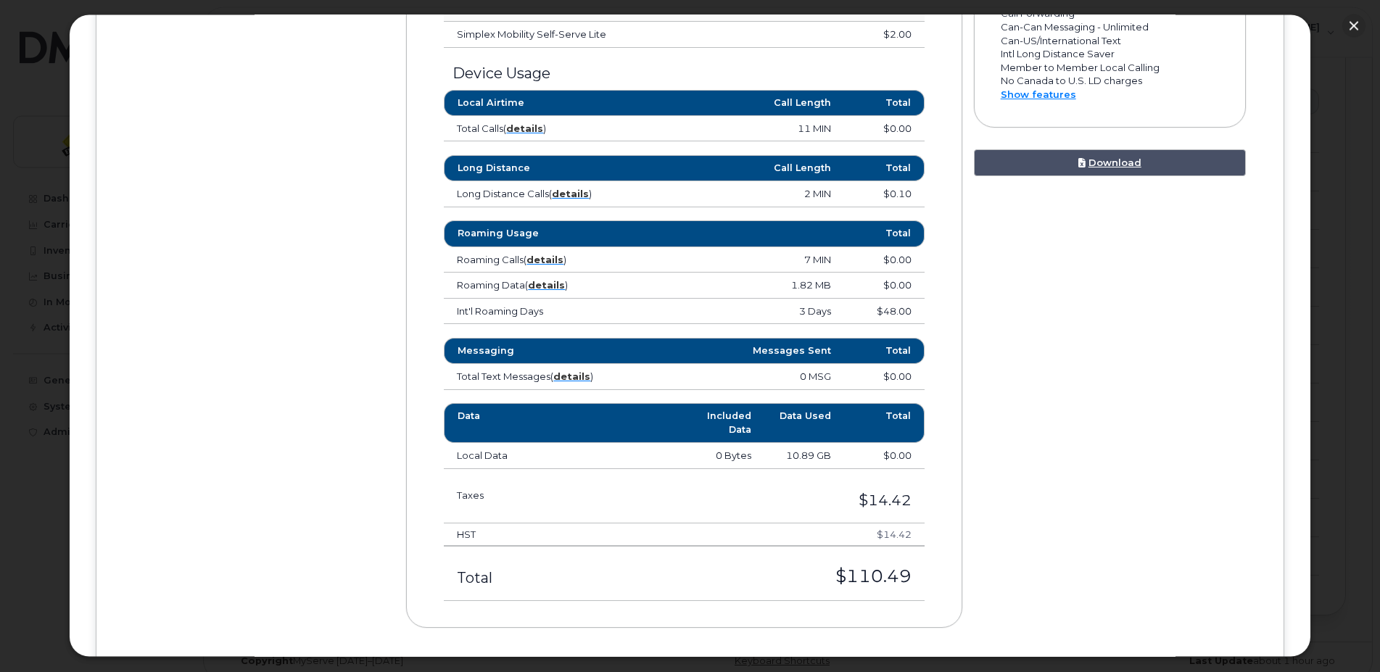
click at [490, 313] on td "Int'l Roaming Days" at bounding box center [544, 312] width 200 height 26
click at [483, 237] on th "Roaming Usage" at bounding box center [544, 234] width 200 height 26
click at [540, 289] on strong "details" at bounding box center [546, 285] width 37 height 12
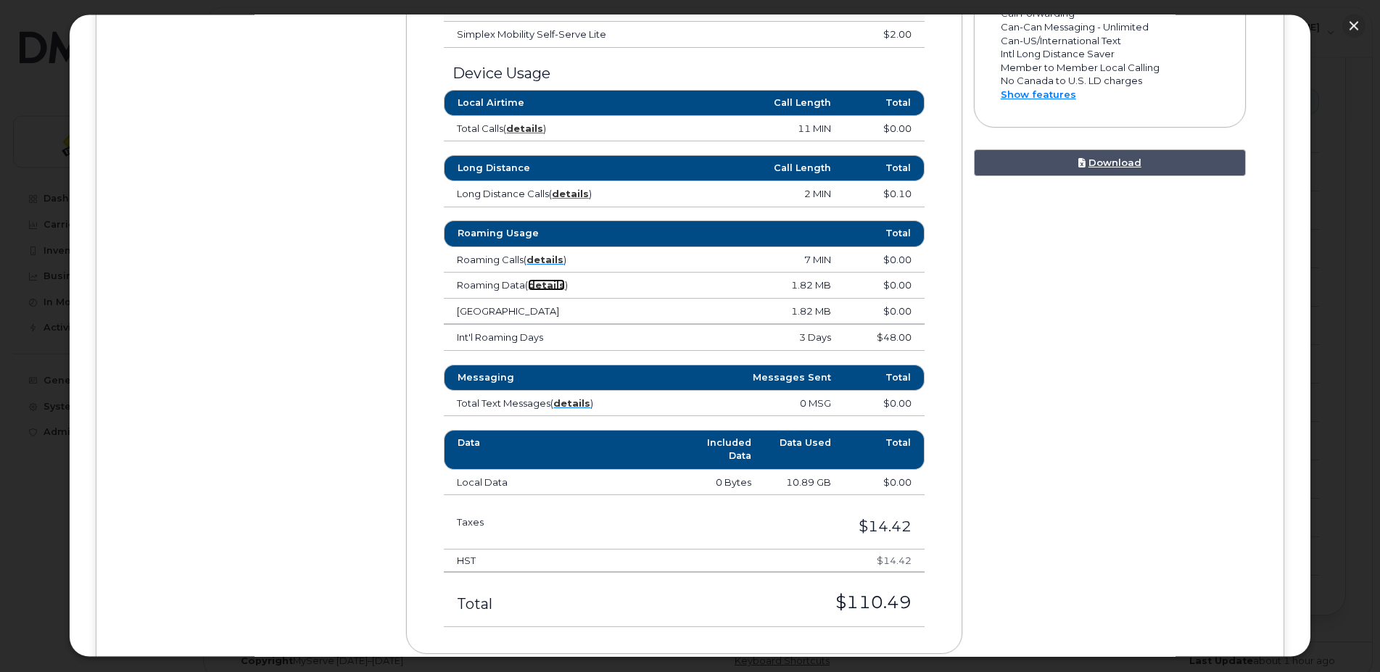
click at [551, 287] on strong "details" at bounding box center [546, 285] width 37 height 12
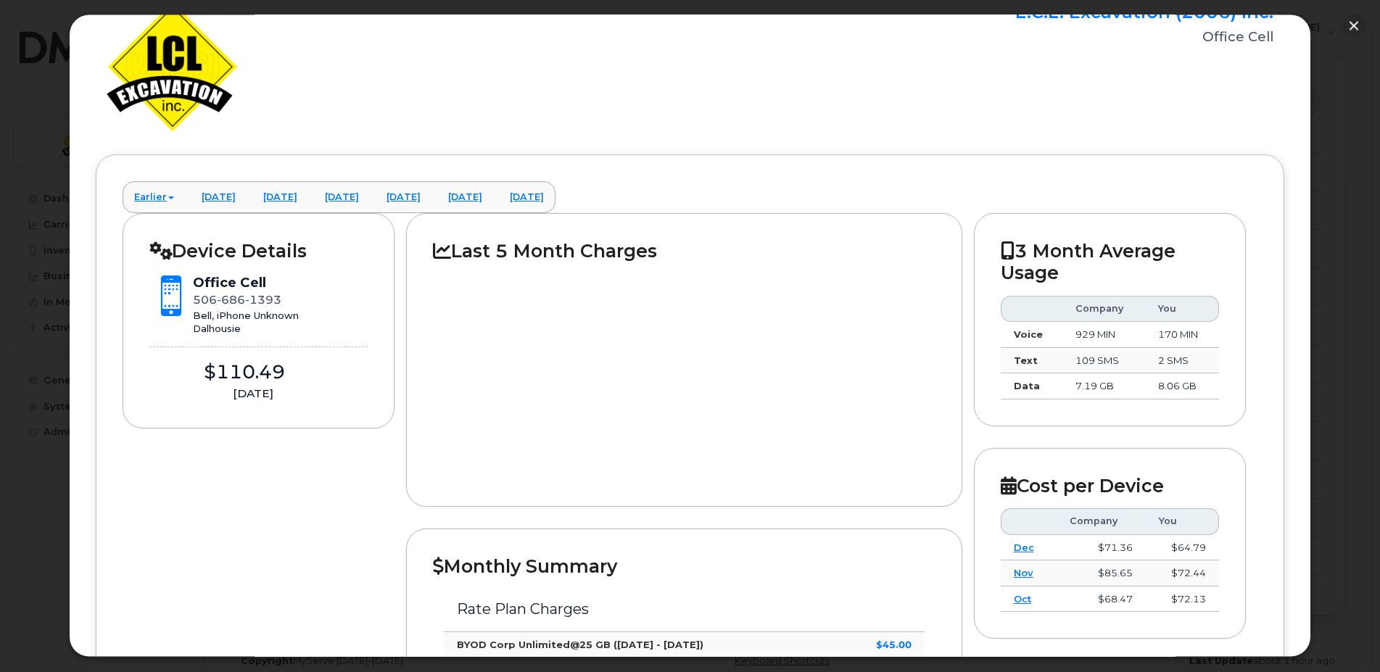
scroll to position [75, 0]
